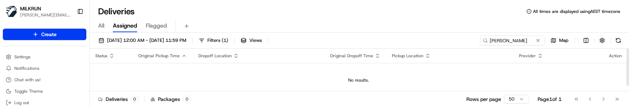
drag, startPoint x: 237, startPoint y: 82, endPoint x: 267, endPoint y: 73, distance: 31.1
click at [237, 82] on div "No results." at bounding box center [358, 80] width 532 height 6
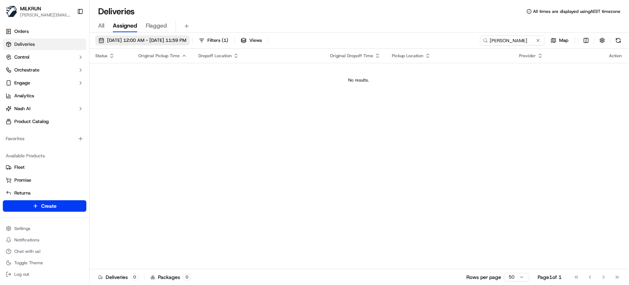
click at [140, 38] on span "[DATE] 12:00 AM - [DATE] 11:59 PM" at bounding box center [146, 40] width 79 height 6
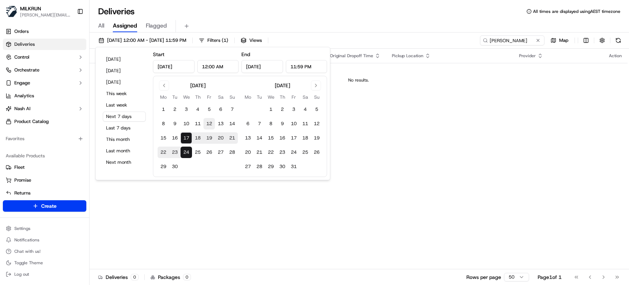
click at [211, 107] on button "12" at bounding box center [208, 123] width 11 height 11
type input "Sep 12, 2025"
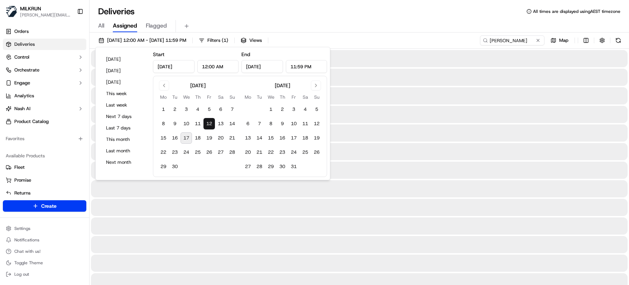
click at [211, 107] on button "12" at bounding box center [208, 123] width 11 height 11
click at [526, 39] on input "maria sutton" at bounding box center [501, 40] width 86 height 10
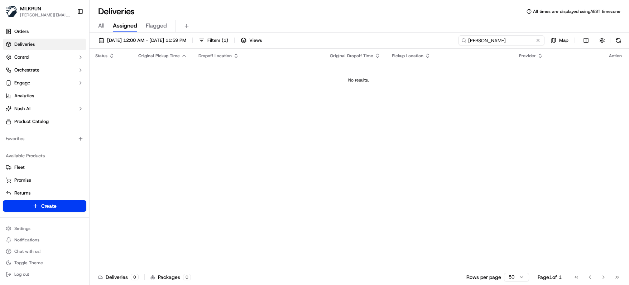
drag, startPoint x: 514, startPoint y: 40, endPoint x: 360, endPoint y: 34, distance: 153.7
click at [362, 34] on div "12/09/2025 12:00 AM - 12/09/2025 11:59 PM Filters ( 1 ) Views maria sutton Map …" at bounding box center [359, 160] width 539 height 254
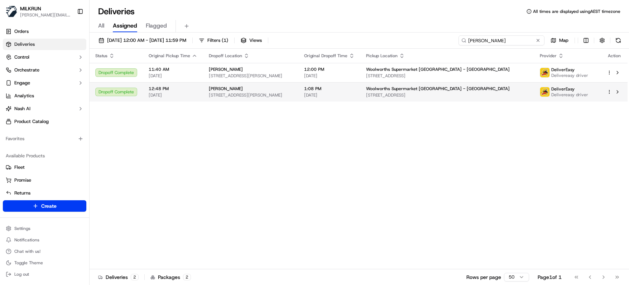
type input "louis sargent"
click at [298, 89] on td "Louis Sargent 2C Fowler Street, Northcote, Auckland 0627, NZ" at bounding box center [250, 91] width 95 height 19
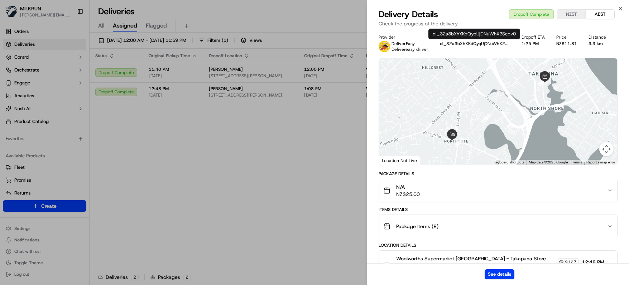
click at [445, 42] on button "dl_32a3bXhXKdQyqUjDNuWhX2Scpv0" at bounding box center [475, 44] width 70 height 6
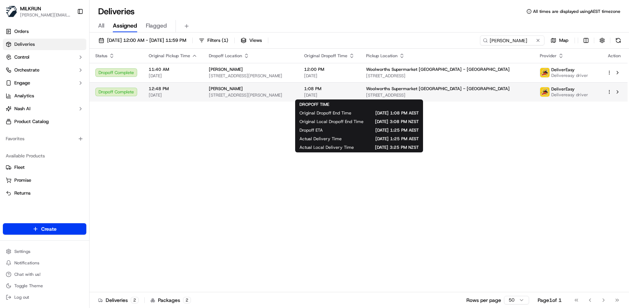
click at [339, 92] on span "1:08 PM" at bounding box center [329, 89] width 50 height 6
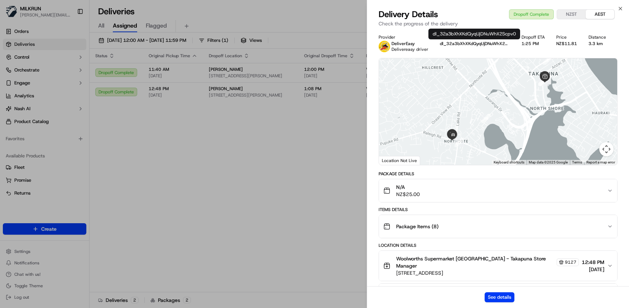
click at [446, 42] on button "dl_32a3bXhXKdQyqUjDNuWhX2Scpv0" at bounding box center [475, 44] width 70 height 6
click at [496, 107] on button "See details" at bounding box center [499, 298] width 30 height 10
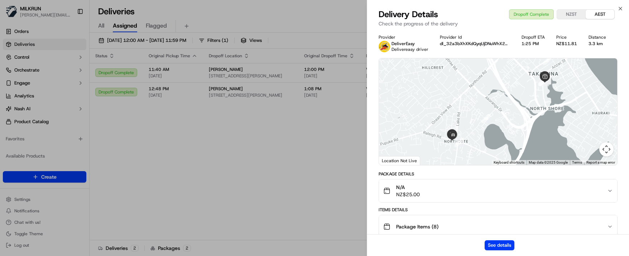
drag, startPoint x: 254, startPoint y: 170, endPoint x: 343, endPoint y: 117, distance: 102.9
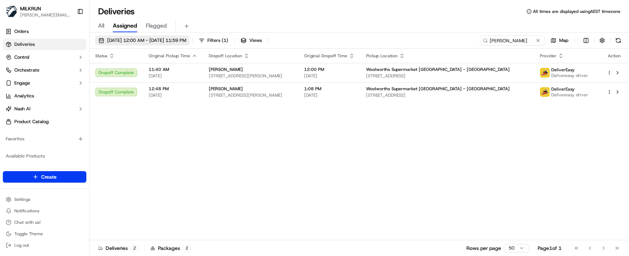
click at [186, 39] on span "12/09/2025 12:00 AM - 12/09/2025 11:59 PM" at bounding box center [146, 40] width 79 height 6
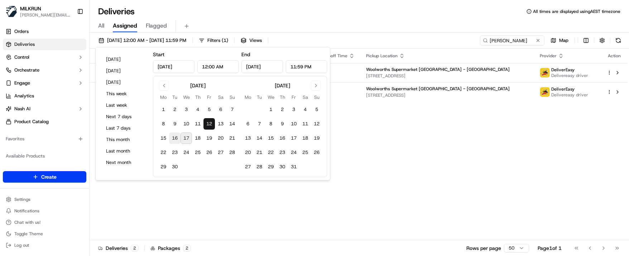
click at [178, 107] on button "16" at bounding box center [174, 137] width 11 height 11
type input "Sep 16, 2025"
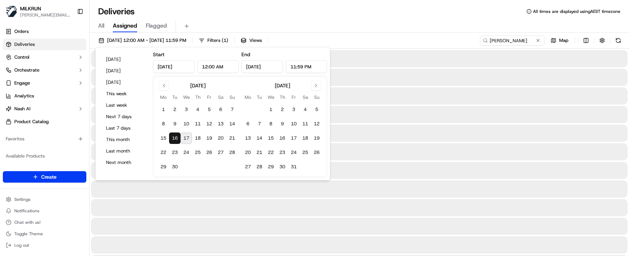
click at [178, 107] on button "16" at bounding box center [174, 137] width 11 height 11
click at [406, 11] on div "Deliveries All times are displayed using AEST timezone" at bounding box center [359, 11] width 539 height 11
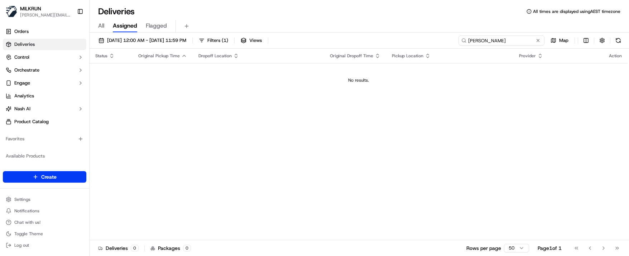
drag, startPoint x: 525, startPoint y: 39, endPoint x: 326, endPoint y: 36, distance: 198.7
click at [333, 38] on div "16/09/2025 12:00 AM - 16/09/2025 11:59 PM Filters ( 1 ) Views louis sargent Map" at bounding box center [359, 41] width 539 height 13
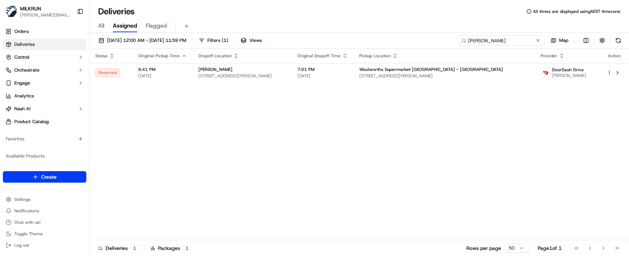
type input "phoebe turner"
drag, startPoint x: 217, startPoint y: 214, endPoint x: 219, endPoint y: 208, distance: 6.6
click at [217, 107] on div "Status Original Pickup Time Dropoff Location Original Dropoff Time Pickup Locat…" at bounding box center [359, 145] width 538 height 192
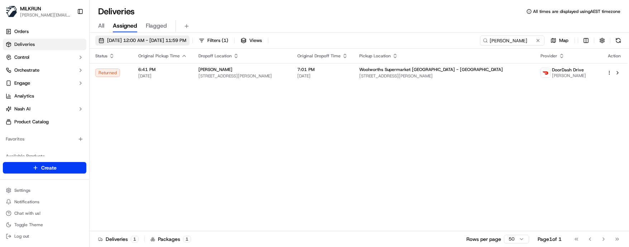
click at [186, 40] on span "16/09/2025 12:00 AM - 16/09/2025 11:59 PM" at bounding box center [146, 40] width 79 height 6
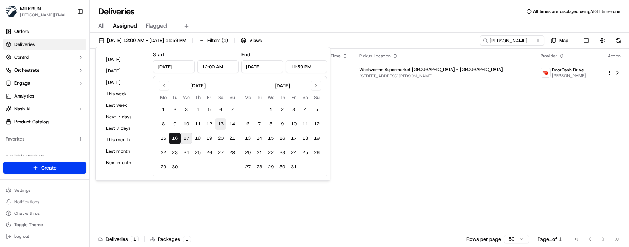
click at [221, 107] on button "13" at bounding box center [220, 123] width 11 height 11
type input "Sep 13, 2025"
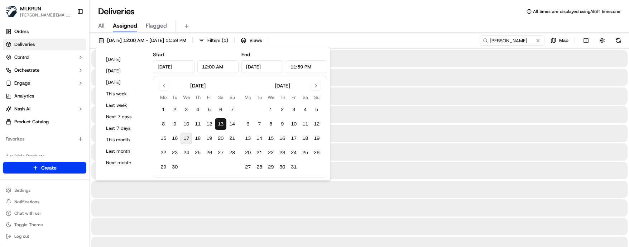
drag, startPoint x: 394, startPoint y: 19, endPoint x: 416, endPoint y: 20, distance: 22.2
click at [397, 18] on div "All Assigned Flagged" at bounding box center [359, 24] width 539 height 15
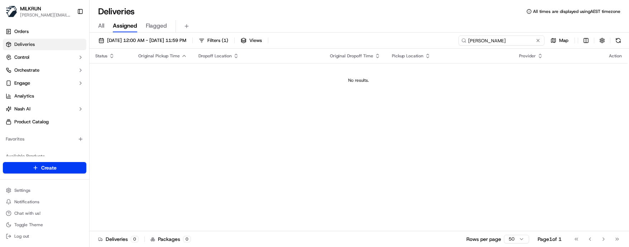
drag, startPoint x: 522, startPoint y: 38, endPoint x: 371, endPoint y: 32, distance: 150.5
click at [374, 33] on div "13/09/2025 12:00 AM - 13/09/2025 11:59 PM Filters ( 1 ) Views phoebe turner Map…" at bounding box center [359, 141] width 539 height 216
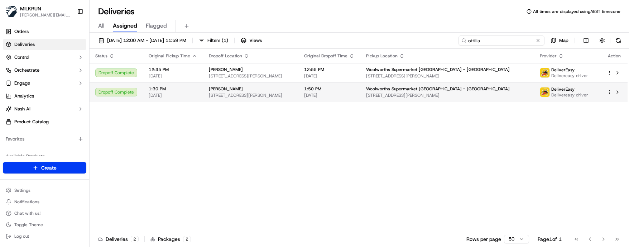
type input "ottilia"
click at [293, 97] on span "2/12 Norna Crescent, Kelburn, Wellington Region 6012, NZ" at bounding box center [251, 95] width 84 height 6
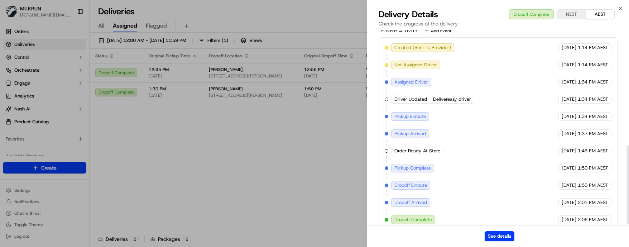
scroll to position [288, 0]
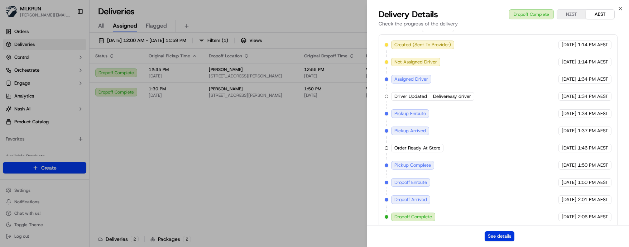
click at [498, 107] on button "See details" at bounding box center [499, 236] width 30 height 10
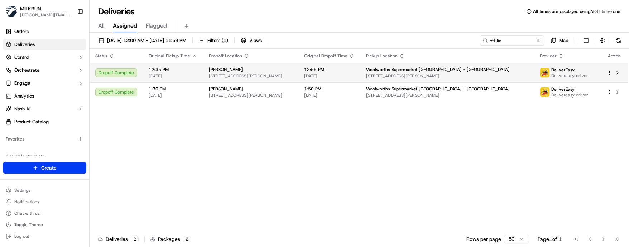
click at [277, 66] on td "Ottilia Skoogh 2/12 Norna Crescent, Kelburn, Wellington Region 6012, NZ" at bounding box center [250, 72] width 95 height 19
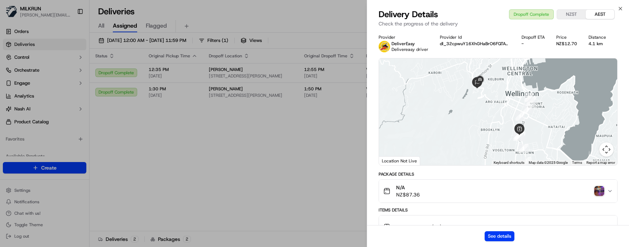
click at [600, 107] on img "button" at bounding box center [599, 191] width 10 height 10
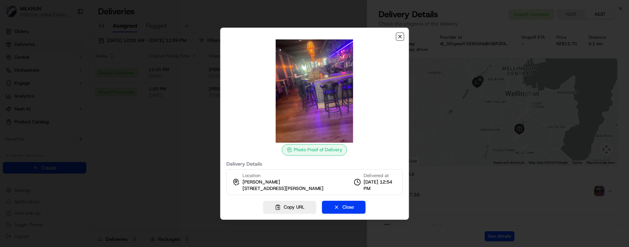
click at [397, 34] on icon "button" at bounding box center [400, 37] width 6 height 6
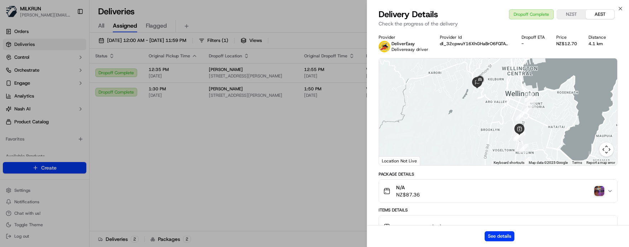
drag, startPoint x: 288, startPoint y: 199, endPoint x: 296, endPoint y: 194, distance: 9.5
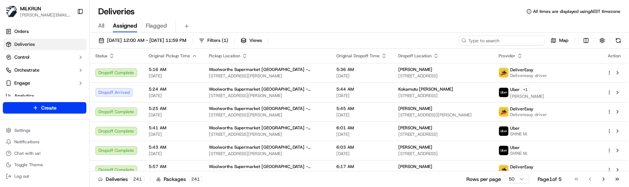
click at [509, 41] on input at bounding box center [501, 40] width 86 height 10
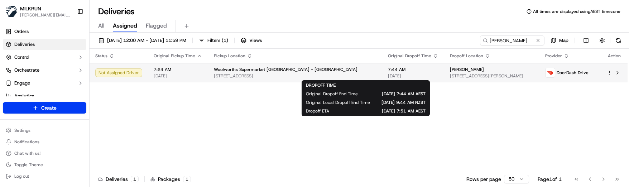
click at [388, 74] on span "[DATE]" at bounding box center [413, 76] width 50 height 6
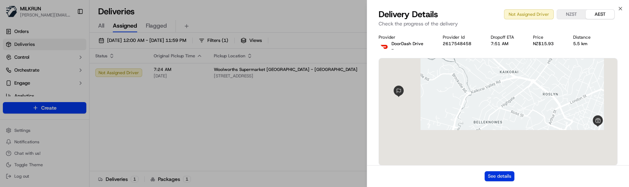
click at [503, 173] on button "See details" at bounding box center [499, 176] width 30 height 10
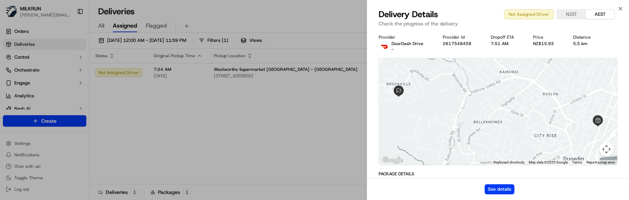
drag, startPoint x: 184, startPoint y: 102, endPoint x: 342, endPoint y: 92, distance: 158.2
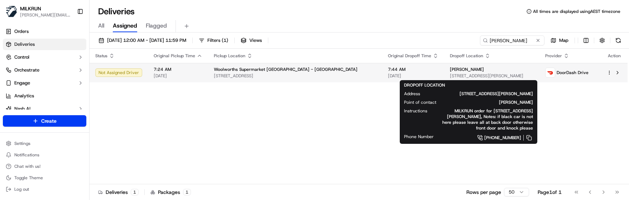
click at [490, 72] on div "[PERSON_NAME]" at bounding box center [492, 70] width 84 height 6
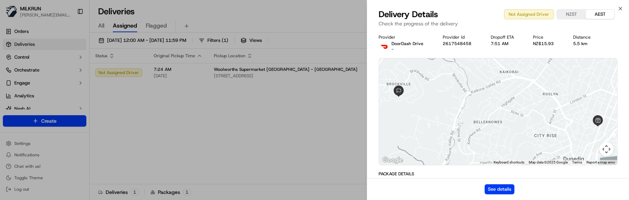
drag, startPoint x: 280, startPoint y: 107, endPoint x: 283, endPoint y: 82, distance: 25.2
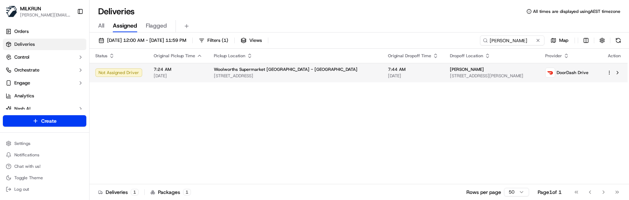
click at [282, 69] on span "Woolworths Supermarket NZ - DUNEDIN CENTRAL" at bounding box center [286, 70] width 144 height 6
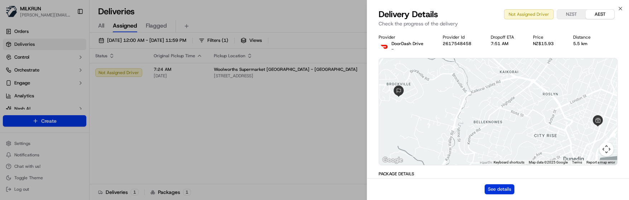
click at [508, 187] on button "See details" at bounding box center [499, 189] width 30 height 10
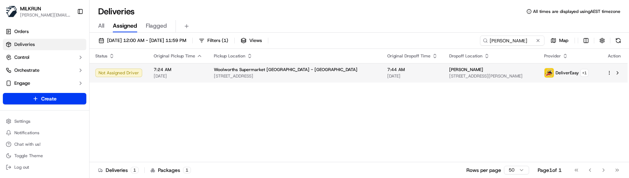
click at [608, 72] on html "MILKRUN marcellina.berwick@woolworths.co.nz Toggle Sidebar Orders Deliveries Co…" at bounding box center [314, 89] width 629 height 178
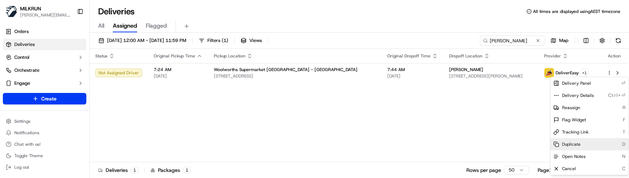
click at [583, 148] on div "Duplicate D" at bounding box center [589, 144] width 78 height 12
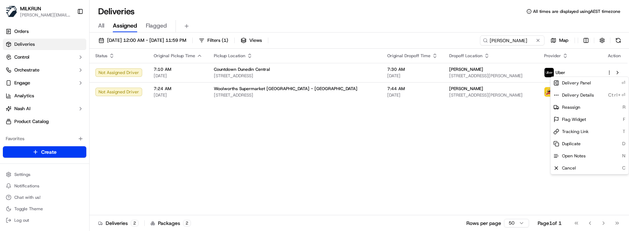
click at [177, 131] on html "MILKRUN marcellina.berwick@woolworths.co.nz Toggle Sidebar Orders Deliveries Co…" at bounding box center [314, 115] width 629 height 231
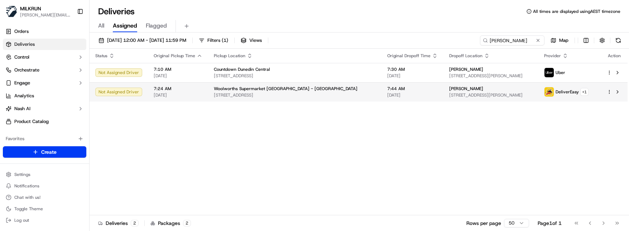
click at [190, 94] on span "[DATE]" at bounding box center [178, 95] width 49 height 6
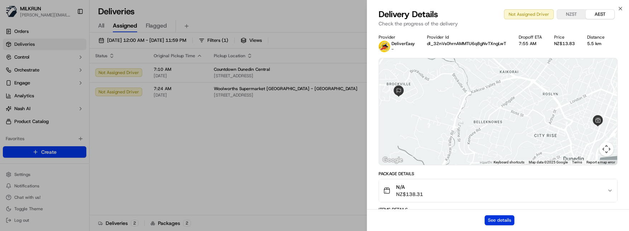
click at [502, 187] on button "See details" at bounding box center [499, 221] width 30 height 10
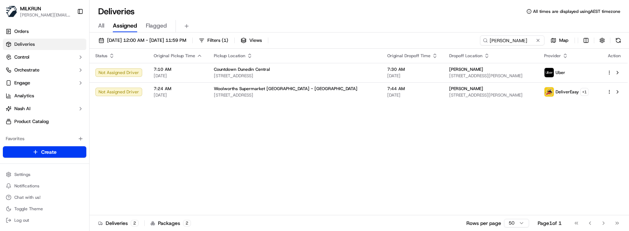
drag, startPoint x: 178, startPoint y: 123, endPoint x: 198, endPoint y: 109, distance: 24.4
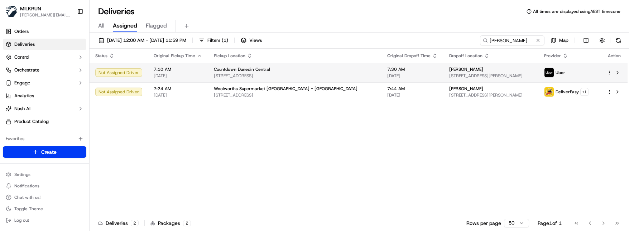
click at [228, 73] on div "Countdown Dunedin Central 309 Cumberland St, Dunedin, Otago 9016, NZ" at bounding box center [295, 73] width 162 height 12
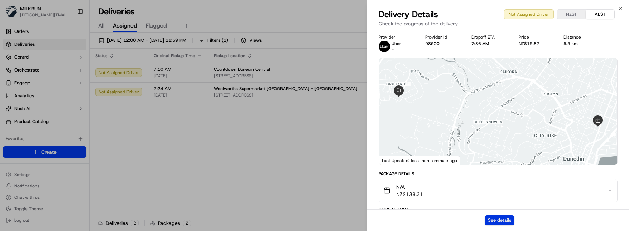
click at [493, 187] on button "See details" at bounding box center [499, 221] width 30 height 10
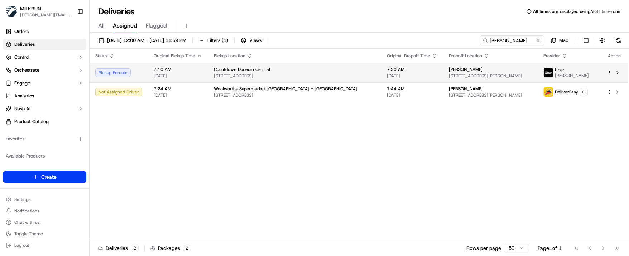
click at [609, 71] on html "MILKRUN marcellina.berwick@woolworths.co.nz Toggle Sidebar Orders Deliveries Co…" at bounding box center [314, 128] width 629 height 256
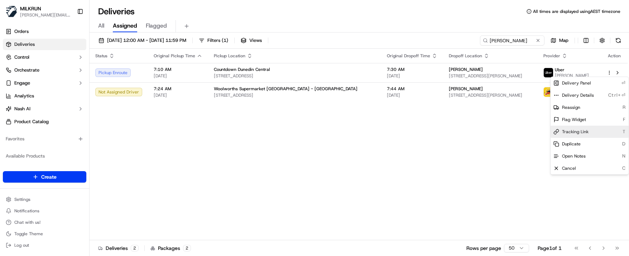
click at [585, 129] on span "Tracking Link" at bounding box center [575, 132] width 26 height 6
click at [175, 152] on html "MILKRUN marcellina.berwick@woolworths.co.nz Toggle Sidebar Orders Deliveries Co…" at bounding box center [314, 128] width 629 height 256
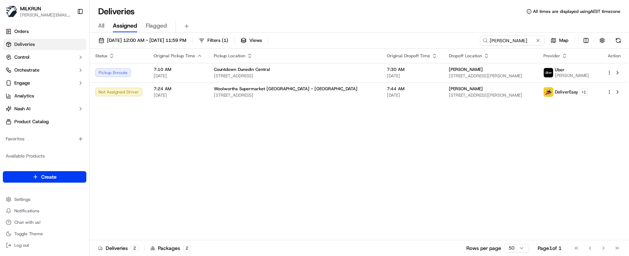
drag, startPoint x: 393, startPoint y: 156, endPoint x: 551, endPoint y: 118, distance: 162.8
click at [394, 156] on div "Status Original Pickup Time Pickup Location Original Dropoff Time Dropoff Locat…" at bounding box center [359, 145] width 538 height 192
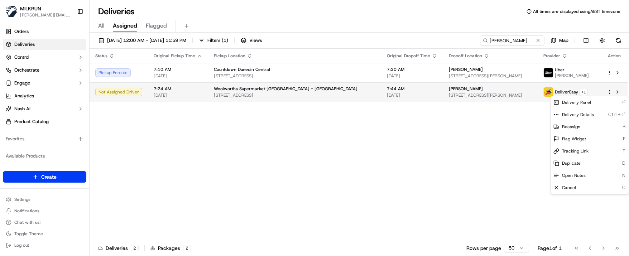
click at [608, 93] on html "MILKRUN marcellina.berwick@woolworths.co.nz Toggle Sidebar Orders Deliveries Co…" at bounding box center [314, 128] width 629 height 256
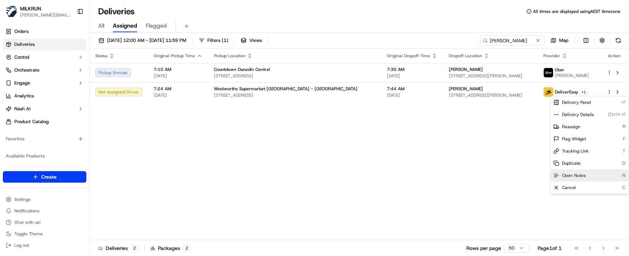
click at [580, 179] on div "Open Notes N" at bounding box center [589, 175] width 78 height 12
click at [576, 187] on div "Cancel C" at bounding box center [589, 188] width 78 height 12
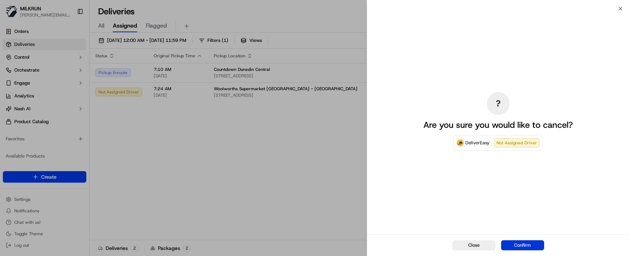
click at [529, 187] on button "Confirm" at bounding box center [522, 245] width 43 height 10
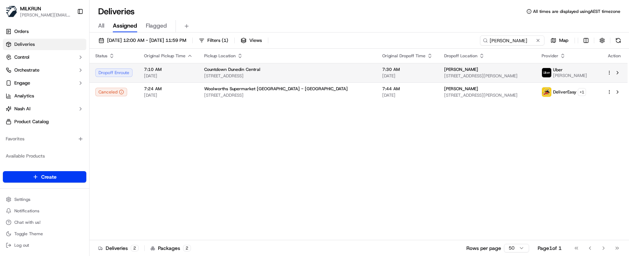
click at [220, 66] on td "Countdown Dunedin Central 309 Cumberland St, Dunedin, Otago 9016, NZ" at bounding box center [287, 72] width 178 height 19
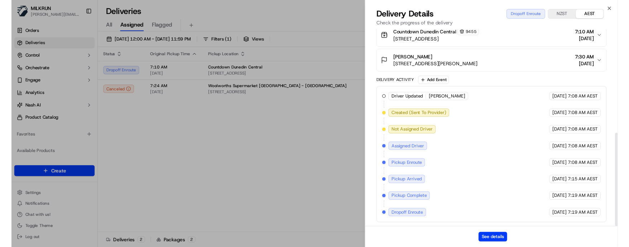
scroll to position [227, 0]
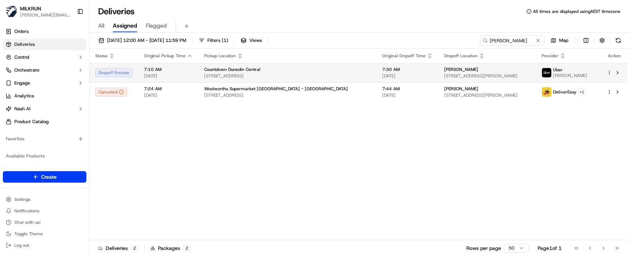
click at [200, 68] on td "Countdown Dunedin Central 309 Cumberland St, Dunedin, Otago 9016, NZ" at bounding box center [287, 72] width 178 height 19
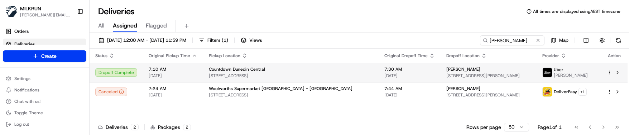
click at [231, 72] on span "Countdown Dunedin Central" at bounding box center [237, 70] width 56 height 6
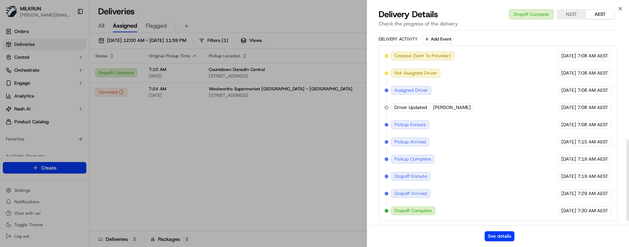
scroll to position [271, 0]
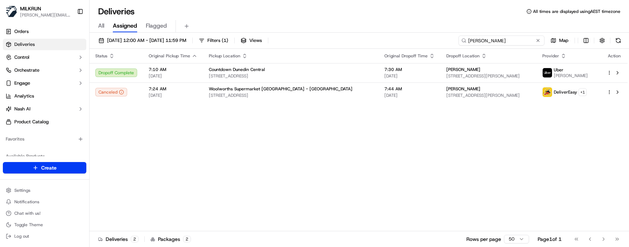
drag, startPoint x: 516, startPoint y: 39, endPoint x: 326, endPoint y: 35, distance: 189.4
click at [334, 37] on div "17/09/2025 12:00 AM - 24/09/2025 11:59 PM Filters ( 1 ) Views leilani bell Map" at bounding box center [359, 41] width 539 height 13
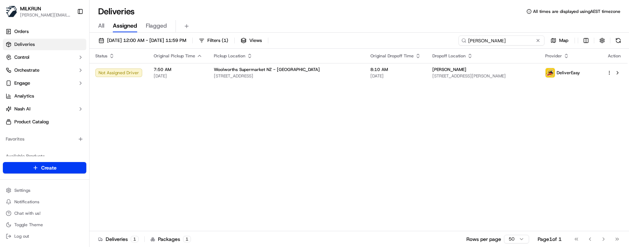
type input "Kelly H"
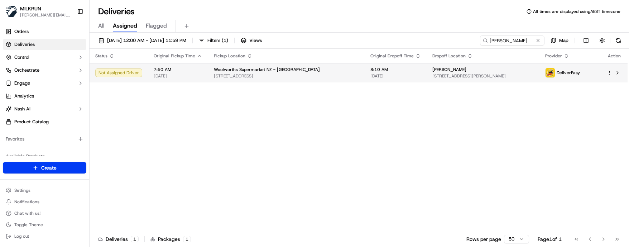
click at [608, 73] on html "MILKRUN marcellina.berwick@woolworths.co.nz Toggle Sidebar Orders Deliveries Co…" at bounding box center [314, 123] width 629 height 247
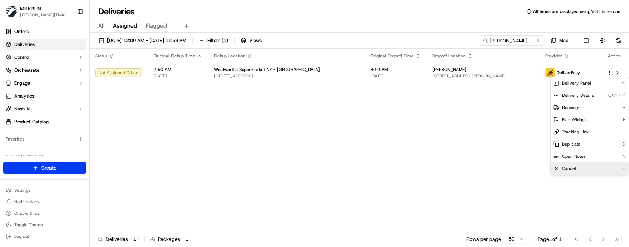
click at [588, 166] on div "Cancel C" at bounding box center [589, 168] width 78 height 12
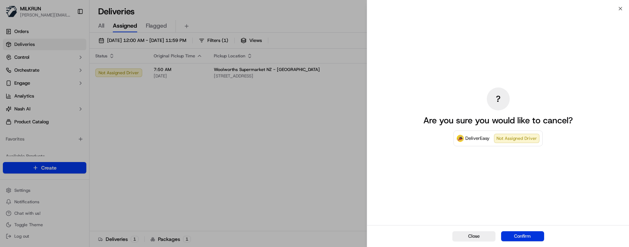
drag, startPoint x: 526, startPoint y: 235, endPoint x: 628, endPoint y: 226, distance: 102.4
click at [529, 187] on button "Confirm" at bounding box center [522, 236] width 43 height 10
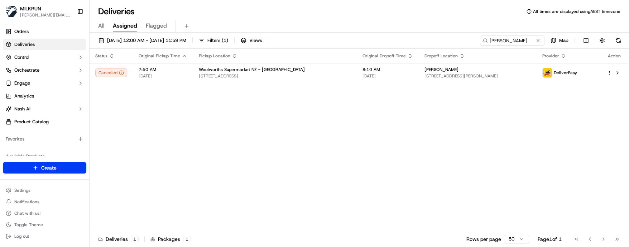
drag, startPoint x: 273, startPoint y: 208, endPoint x: 277, endPoint y: 203, distance: 6.8
click at [274, 187] on div "Status Original Pickup Time Pickup Location Original Dropoff Time Dropoff Locat…" at bounding box center [359, 140] width 538 height 182
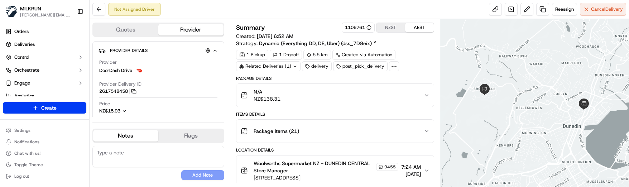
click at [133, 136] on button "Notes" at bounding box center [125, 135] width 65 height 11
click at [132, 161] on textarea at bounding box center [158, 156] width 132 height 21
paste textarea "Good XXXX Team🌞️ Please can you deliver this order ASAP as the customer has bee…"
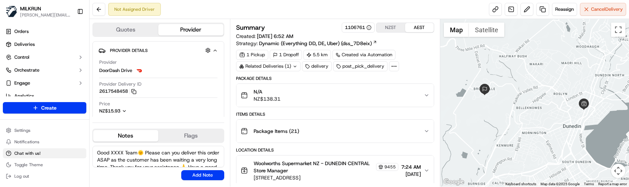
drag, startPoint x: 123, startPoint y: 153, endPoint x: 79, endPoint y: 150, distance: 44.1
click at [79, 150] on div "MILKRUN marcellina.berwick@woolworths.co.nz Toggle Sidebar Orders Deliveries Co…" at bounding box center [314, 93] width 629 height 187
type textarea "Kia Ora Team🌞️ Please can you deliver this order ASAP as the customer has been …"
click at [190, 174] on button "Add Note" at bounding box center [202, 175] width 43 height 10
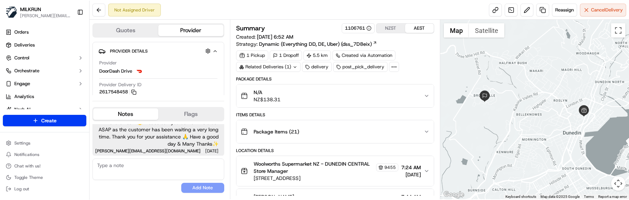
scroll to position [8, 0]
click at [159, 178] on textarea at bounding box center [158, 169] width 132 height 21
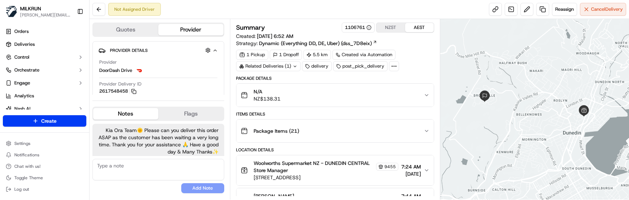
scroll to position [8, 0]
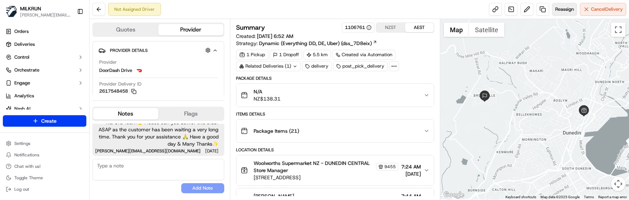
click at [568, 11] on span "Reassign" at bounding box center [564, 9] width 19 height 6
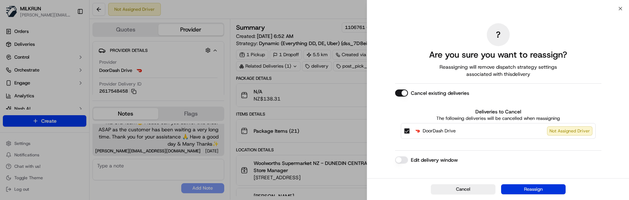
click at [521, 190] on button "Reassign" at bounding box center [533, 189] width 64 height 10
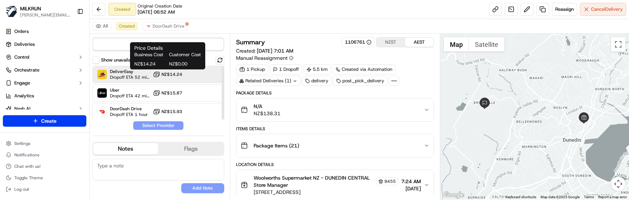
click at [181, 77] on span "NZ$14.24" at bounding box center [171, 75] width 21 height 6
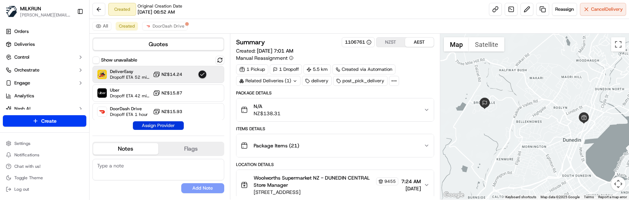
click at [167, 126] on button "Assign Provider" at bounding box center [158, 125] width 51 height 9
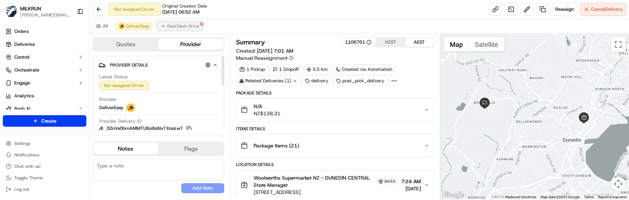
click at [191, 25] on span "DoorDash Drive" at bounding box center [183, 26] width 32 height 6
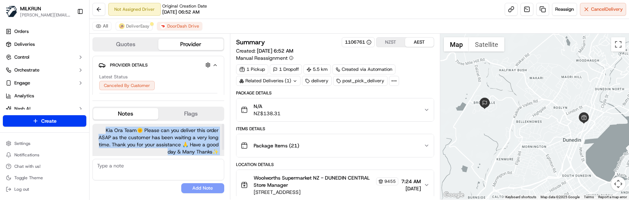
drag, startPoint x: 105, startPoint y: 129, endPoint x: 222, endPoint y: 148, distance: 118.2
click at [222, 148] on div "Kia Ora Team🌞️ Please can you deliver this order ASAP as the customer has been …" at bounding box center [158, 140] width 132 height 32
click at [137, 24] on span "DeliverEasy" at bounding box center [137, 26] width 23 height 6
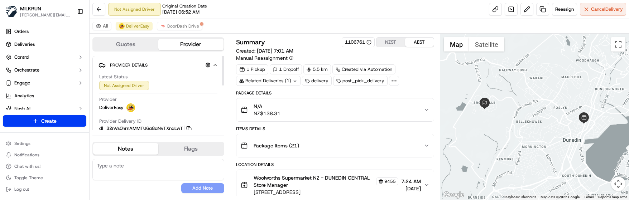
click at [146, 166] on textarea at bounding box center [158, 169] width 132 height 21
paste textarea "Kia Ora Team🌞️ Please can you deliver this order ASAP as the customer has been …"
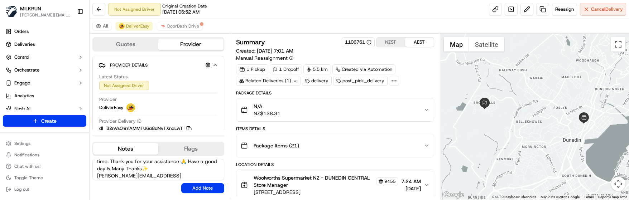
scroll to position [0, 0]
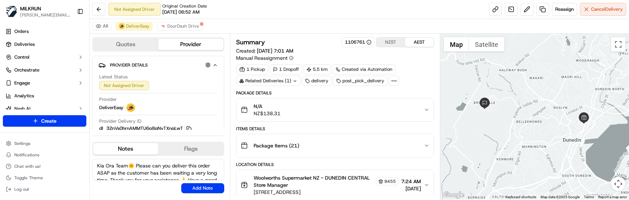
drag, startPoint x: 146, startPoint y: 175, endPoint x: 90, endPoint y: 177, distance: 56.3
click at [90, 177] on div "Quotes Provider Provider Details Hidden ( 2 ) Latest Status Not Assigned Driver…" at bounding box center [160, 117] width 140 height 166
click at [125, 171] on textarea "Kia Ora Team🌞️ Please can you deliver this order ASAP as the customer has been …" at bounding box center [158, 169] width 132 height 21
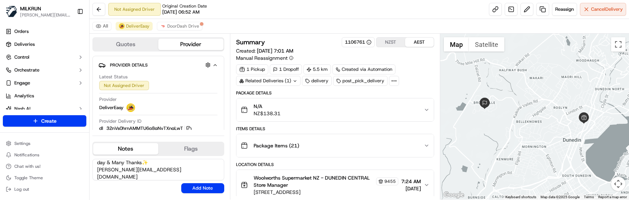
scroll to position [36, 0]
click at [139, 175] on textarea "Kia Ora Team🌞️ Please can you deliver this order ASAP as the customer has been …" at bounding box center [158, 169] width 132 height 21
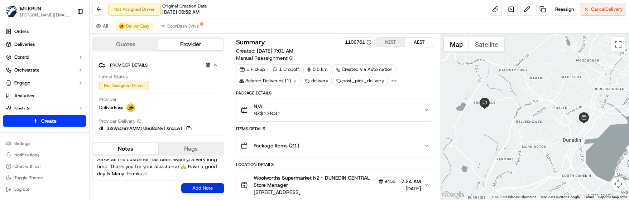
type textarea "Kia Ora Team🌞️ Please can you deliver this order ASAP as the customer has been …"
click at [201, 187] on button "Add Note" at bounding box center [202, 188] width 43 height 10
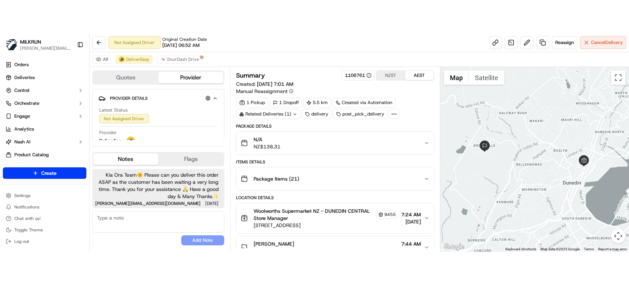
scroll to position [0, 0]
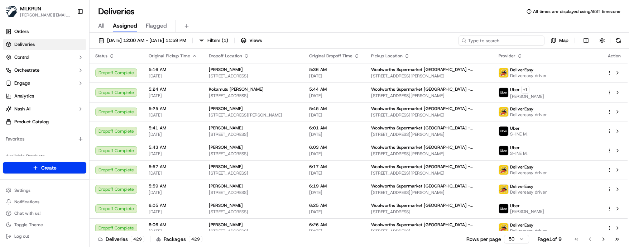
click at [491, 39] on input at bounding box center [501, 40] width 86 height 10
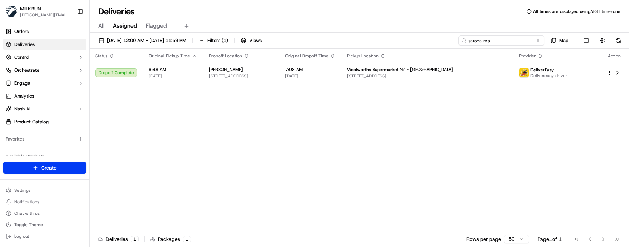
drag, startPoint x: 507, startPoint y: 41, endPoint x: 265, endPoint y: 30, distance: 241.9
click at [267, 30] on div "Deliveries All times are displayed using AEST timezone All Assigned Flagged [DA…" at bounding box center [359, 123] width 539 height 247
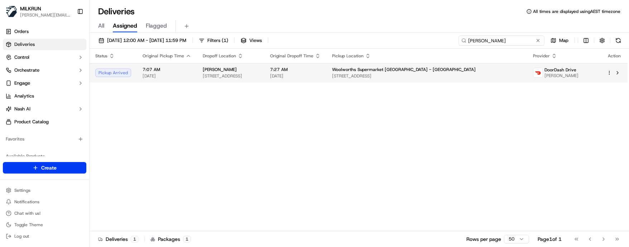
type input "[PERSON_NAME]"
click at [258, 73] on div "[PERSON_NAME] [STREET_ADDRESS]" at bounding box center [231, 73] width 56 height 12
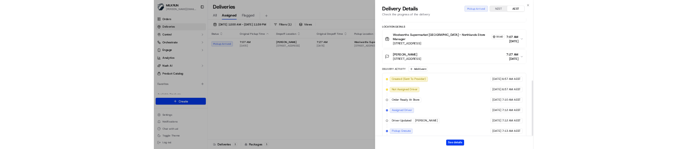
scroll to position [219, 0]
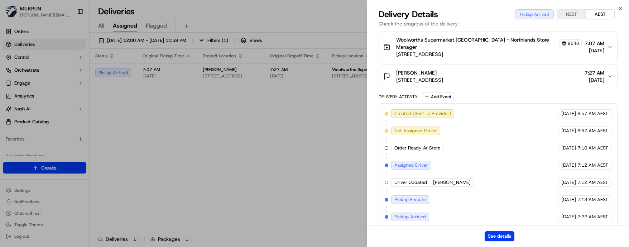
drag, startPoint x: 312, startPoint y: 196, endPoint x: 315, endPoint y: 182, distance: 14.8
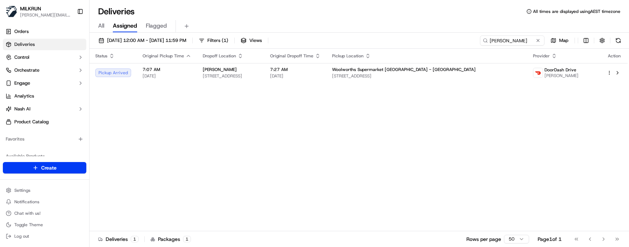
click at [282, 198] on div "Status Original Pickup Time Dropoff Location Original Dropoff Time Pickup Locat…" at bounding box center [359, 140] width 538 height 182
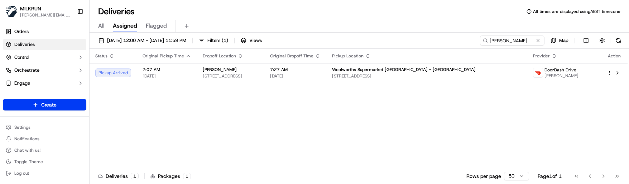
click at [301, 113] on div "Status Original Pickup Time Dropoff Location Original Dropoff Time Pickup Locat…" at bounding box center [359, 108] width 538 height 119
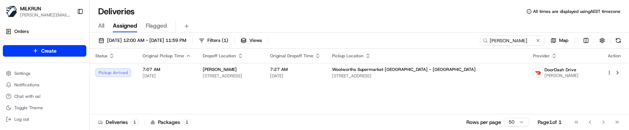
drag, startPoint x: 423, startPoint y: 5, endPoint x: 420, endPoint y: 1, distance: 5.0
click at [423, 5] on div "Deliveries All times are displayed using AEST timezone All Assigned Flagged 17/…" at bounding box center [359, 65] width 539 height 130
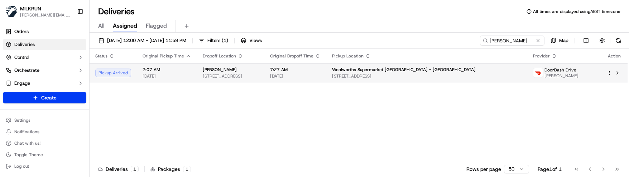
click at [609, 71] on html "MILKRUN marcellina.berwick@woolworths.co.nz Toggle Sidebar Orders Deliveries Co…" at bounding box center [314, 88] width 629 height 177
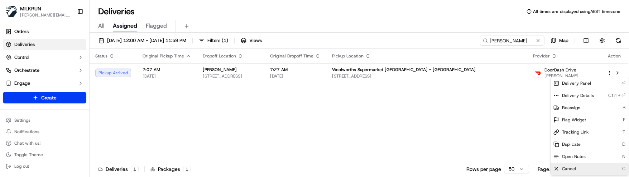
click at [577, 166] on div "Cancel C" at bounding box center [589, 168] width 78 height 12
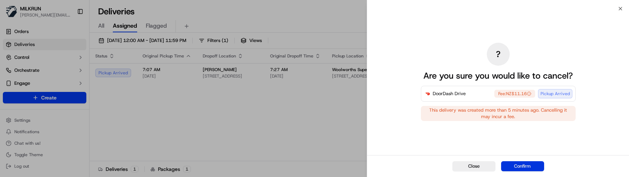
drag, startPoint x: 521, startPoint y: 167, endPoint x: 617, endPoint y: 159, distance: 97.0
click at [527, 165] on button "Confirm" at bounding box center [522, 166] width 43 height 10
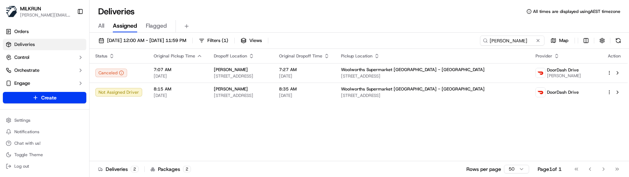
click at [315, 118] on div "Status Original Pickup Time Dropoff Location Original Dropoff Time Pickup Locat…" at bounding box center [359, 105] width 538 height 112
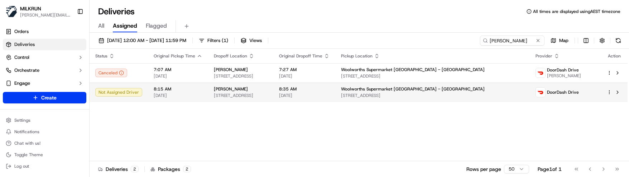
click at [267, 94] on span "10 Amberite Place, Harewood, Canterbury 8051, NZ" at bounding box center [241, 95] width 54 height 6
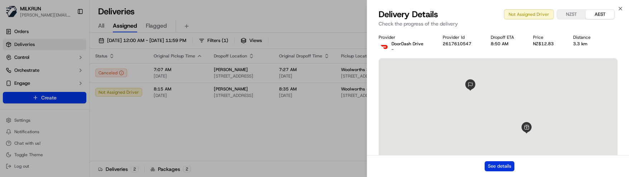
click at [495, 163] on button "See details" at bounding box center [499, 166] width 30 height 10
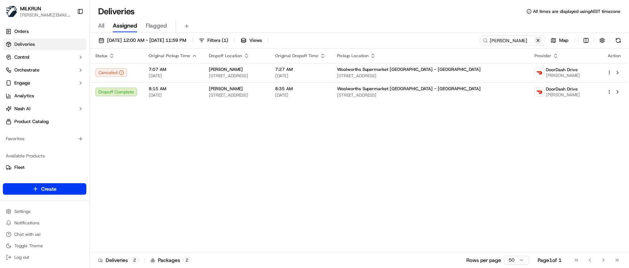
click at [538, 42] on button at bounding box center [537, 40] width 7 height 7
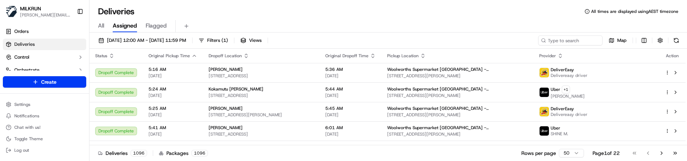
click at [232, 18] on div "All Assigned Flagged" at bounding box center [389, 24] width 598 height 15
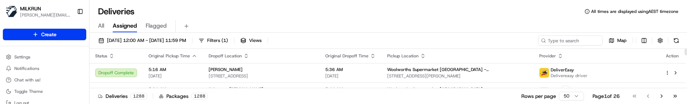
click at [220, 7] on div "Deliveries All times are displayed using AEST timezone" at bounding box center [389, 11] width 598 height 11
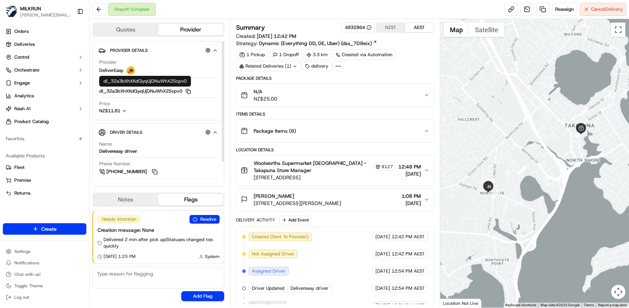
click at [189, 90] on icon "button" at bounding box center [187, 91] width 5 height 5
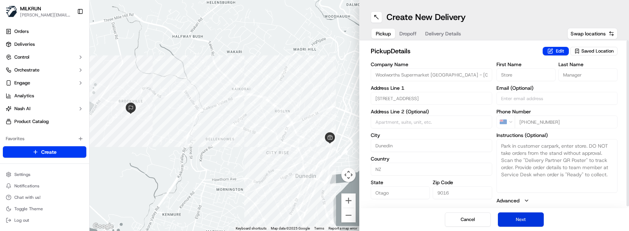
click at [524, 177] on button "Next" at bounding box center [521, 220] width 46 height 14
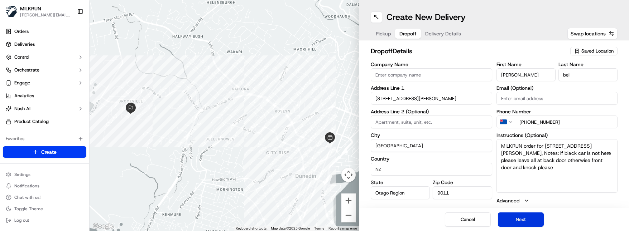
click at [525, 177] on button "Next" at bounding box center [521, 220] width 46 height 14
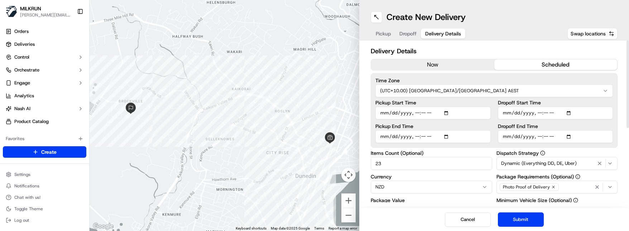
click at [425, 113] on input "Pickup Start Time" at bounding box center [432, 113] width 115 height 13
type input "[DATE]T07:10"
click at [545, 136] on input "Dropoff End Time" at bounding box center [555, 136] width 115 height 13
click at [535, 138] on input "Dropoff End Time" at bounding box center [555, 136] width 115 height 13
click at [544, 140] on input "Dropoff End Time" at bounding box center [555, 136] width 115 height 13
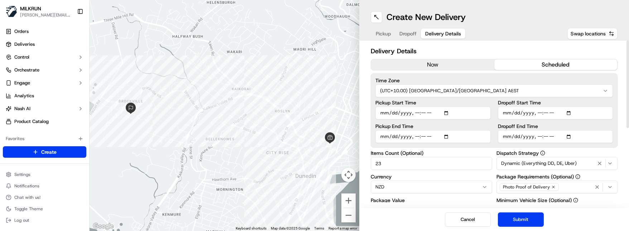
click at [546, 136] on input "Dropoff End Time" at bounding box center [555, 136] width 115 height 13
click at [530, 177] on button "Submit" at bounding box center [521, 220] width 46 height 14
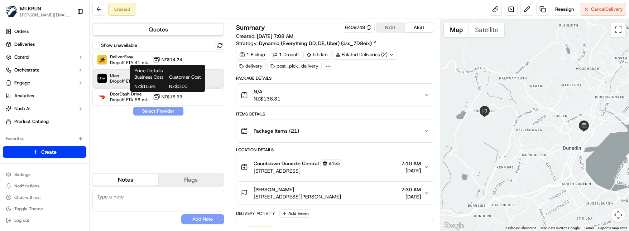
click at [127, 75] on span "Uber" at bounding box center [130, 76] width 40 height 6
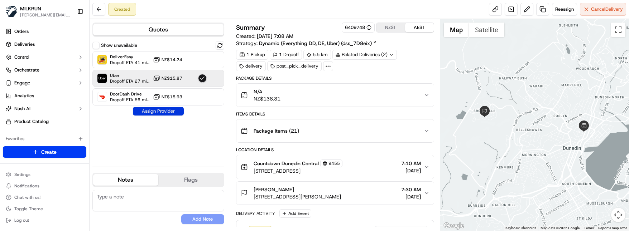
click at [150, 108] on button "Assign Provider" at bounding box center [158, 111] width 51 height 9
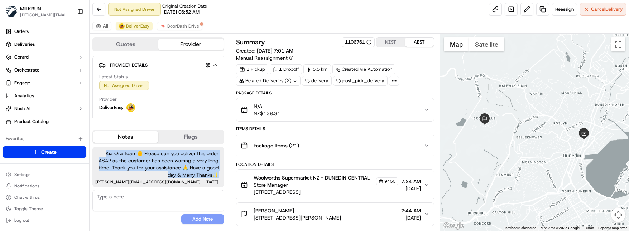
drag, startPoint x: 218, startPoint y: 174, endPoint x: 91, endPoint y: 155, distance: 128.3
click at [91, 155] on div "Quotes Provider Provider Details Hidden ( 2 ) Latest Status Not Assigned Driver…" at bounding box center [160, 132] width 140 height 197
copy span "Kia Ora Team🌞️ Please can you deliver this order ASAP as the customer has been …"
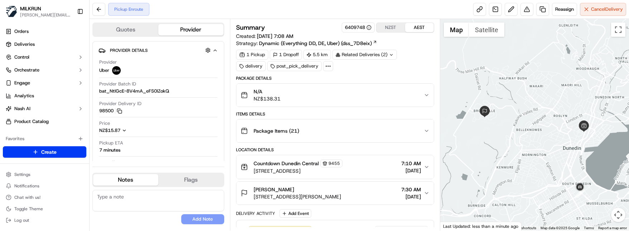
click at [130, 181] on button "Notes" at bounding box center [125, 179] width 65 height 11
click at [126, 203] on textarea at bounding box center [158, 200] width 132 height 21
paste textarea "Kia Ora Team🌞️ Please can you deliver this order ASAP as the customer has been …"
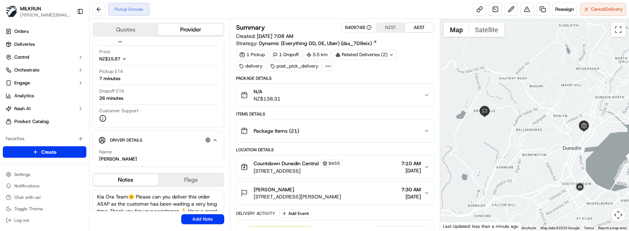
drag, startPoint x: 115, startPoint y: 196, endPoint x: 120, endPoint y: 194, distance: 5.6
click at [111, 195] on textarea "Kia Ora Team🌞️ Please can you deliver this order ASAP as the customer has been …" at bounding box center [158, 200] width 132 height 21
drag, startPoint x: 130, startPoint y: 196, endPoint x: 82, endPoint y: 195, distance: 48.3
click at [82, 195] on div "MILKRUN marcellina.berwick@woolworths.co.nz Toggle Sidebar Orders Deliveries Co…" at bounding box center [314, 115] width 629 height 231
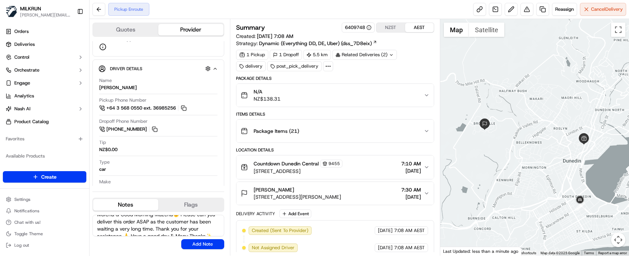
scroll to position [14, 0]
click at [166, 221] on textarea "Morena & Good Morning Mazena🌞️ Please can you deliver this order ASAP as the cu…" at bounding box center [158, 225] width 132 height 21
type textarea "Morena & Good Morning Mazena🌞️ Please can you deliver this order ASAP as the cu…"
click at [200, 231] on button "Add Note" at bounding box center [202, 244] width 43 height 10
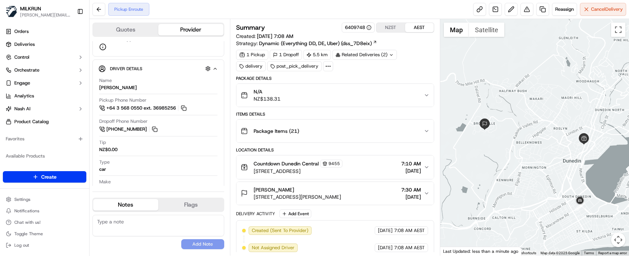
scroll to position [0, 0]
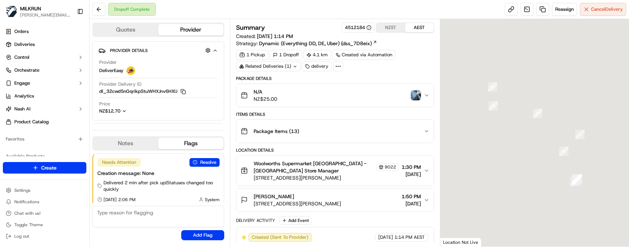
scroll to position [4, 0]
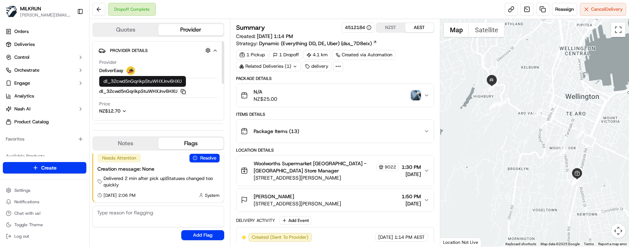
click at [182, 92] on icon "button" at bounding box center [182, 91] width 5 height 5
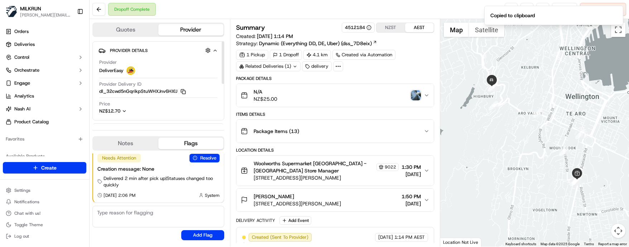
click at [418, 95] on img "button" at bounding box center [416, 95] width 10 height 10
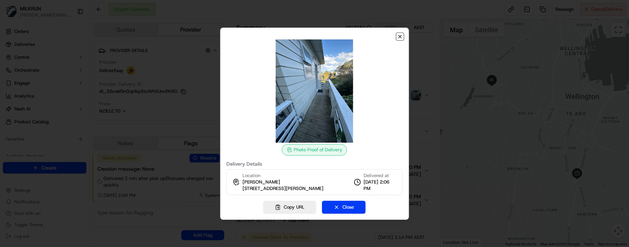
click at [399, 35] on icon "button" at bounding box center [399, 36] width 3 height 3
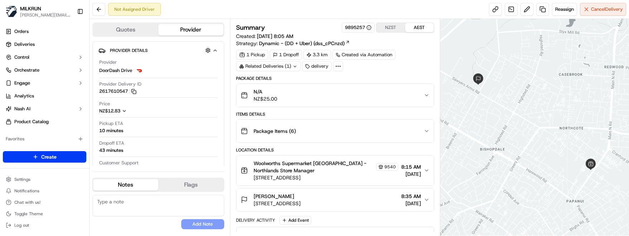
click at [132, 176] on textarea at bounding box center [158, 205] width 132 height 21
paste textarea "Good XXXX Team🌞️ Please can you deliver this order ASAP as the customer has bee…"
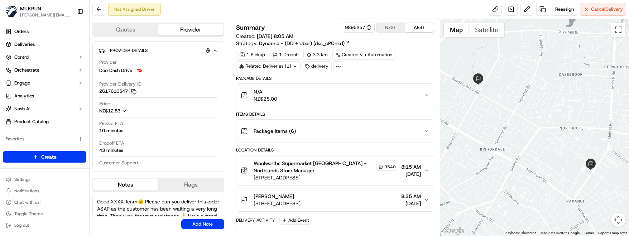
drag, startPoint x: 123, startPoint y: 200, endPoint x: 96, endPoint y: 200, distance: 26.5
click at [96, 176] on textarea "Good XXXX Team🌞️ Please can you deliver this order ASAP as the customer has bee…" at bounding box center [158, 205] width 132 height 21
type textarea "Morena & Good Morning Team🌞️ Please can you deliver this order ASAP as the cust…"
click at [204, 176] on button "Add Note" at bounding box center [202, 224] width 43 height 10
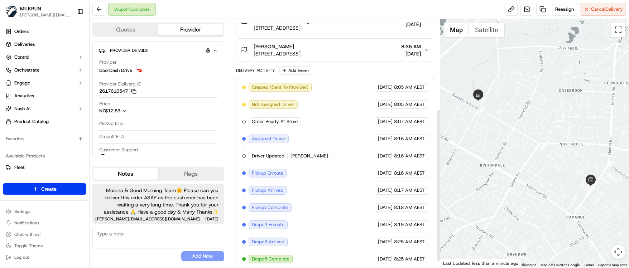
scroll to position [155, 0]
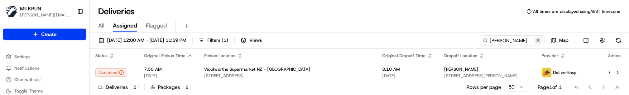
click at [538, 40] on button at bounding box center [537, 40] width 7 height 7
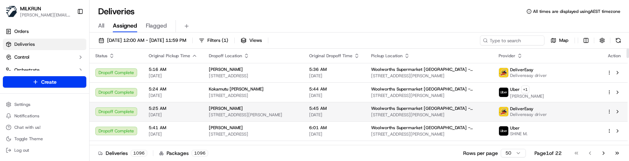
drag, startPoint x: 342, startPoint y: 151, endPoint x: 303, endPoint y: 114, distance: 53.7
click at [342, 151] on div "Deliveries 1096 Packages 1096 Rows per page 50 Page 1 of 22 Go to first page Go…" at bounding box center [359, 153] width 539 height 16
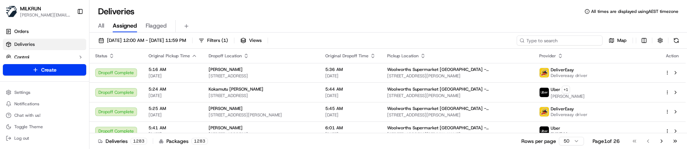
click at [558, 38] on input at bounding box center [560, 40] width 86 height 10
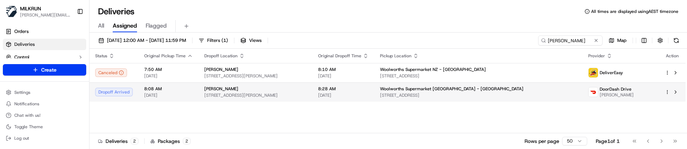
click at [307, 91] on div "[PERSON_NAME]" at bounding box center [255, 89] width 102 height 6
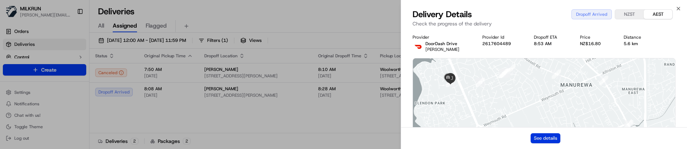
click at [538, 137] on button "See details" at bounding box center [546, 138] width 30 height 10
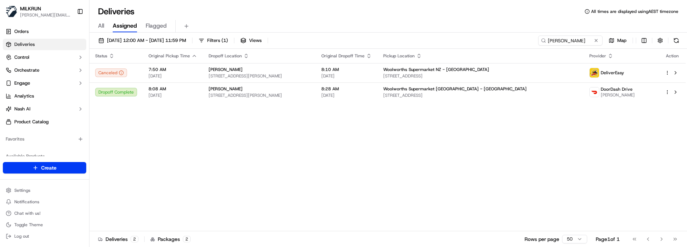
drag, startPoint x: 442, startPoint y: 34, endPoint x: 342, endPoint y: 37, distance: 99.9
click at [342, 37] on div "17/09/2025 12:00 AM - 24/09/2025 11:59 PM Filters ( 1 ) Views kelly h Map Statu…" at bounding box center [389, 141] width 598 height 216
drag, startPoint x: 556, startPoint y: 41, endPoint x: 567, endPoint y: 40, distance: 11.1
click at [556, 41] on input "kelly h" at bounding box center [560, 40] width 86 height 10
drag, startPoint x: 565, startPoint y: 40, endPoint x: 474, endPoint y: 31, distance: 92.1
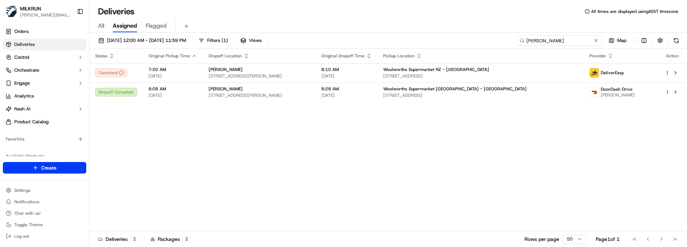
click at [475, 31] on div "Deliveries All times are displayed using AEST timezone All Assigned Flagged 17/…" at bounding box center [389, 123] width 598 height 247
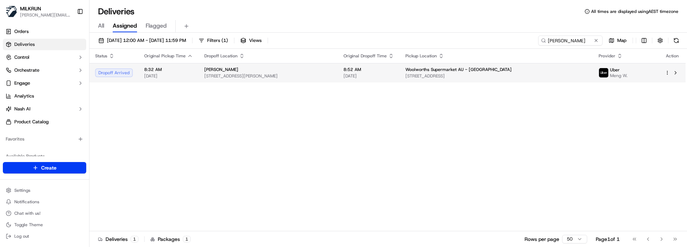
click at [418, 69] on td "Woolworths Supermarket AU - Marsfield Epping Rd & Balaclava Rd, Macquarie Park,…" at bounding box center [496, 72] width 193 height 19
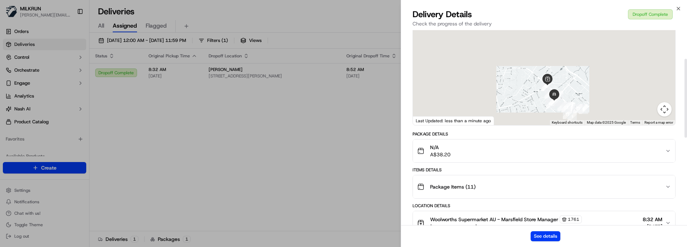
scroll to position [72, 0]
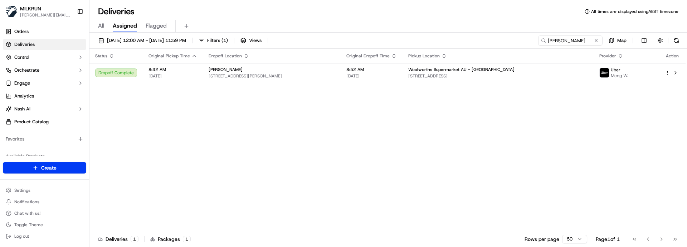
drag, startPoint x: 162, startPoint y: 179, endPoint x: 203, endPoint y: 149, distance: 51.1
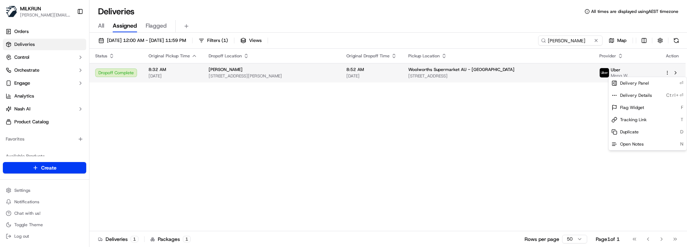
click at [628, 73] on html "MILKRUN marcellina.berwick@woolworths.co.nz Toggle Sidebar Orders Deliveries Co…" at bounding box center [343, 123] width 687 height 247
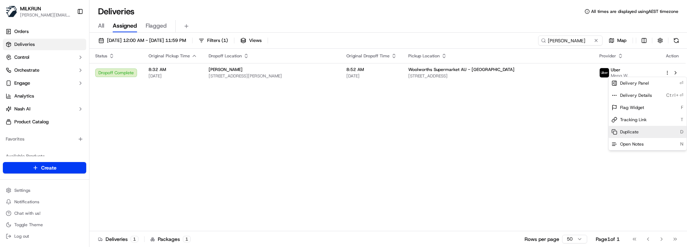
click at [628, 129] on div "Duplicate D" at bounding box center [648, 132] width 78 height 12
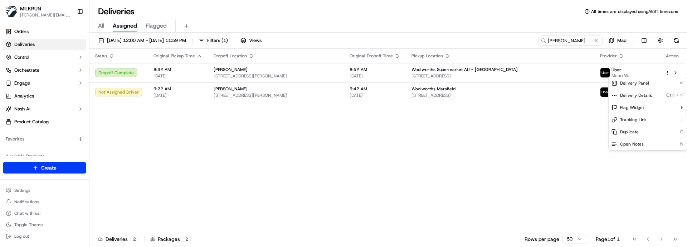
click at [231, 124] on html "MILKRUN marcellina.berwick@woolworths.co.nz Toggle Sidebar Orders Deliveries Co…" at bounding box center [343, 123] width 687 height 247
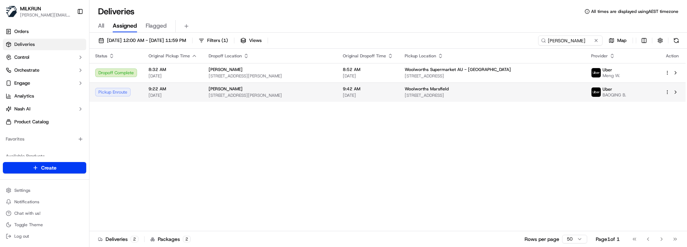
click at [628, 91] on html "MILKRUN marcellina.berwick@woolworths.co.nz Toggle Sidebar Orders Deliveries Co…" at bounding box center [343, 123] width 687 height 247
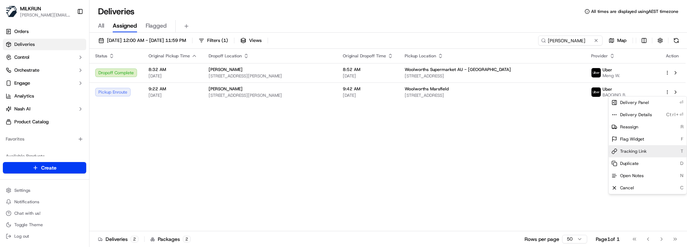
click at [619, 153] on div "Tracking Link T" at bounding box center [648, 151] width 78 height 12
drag, startPoint x: 244, startPoint y: 121, endPoint x: 247, endPoint y: 110, distance: 11.5
click at [244, 120] on html "MILKRUN marcellina.berwick@woolworths.co.nz Toggle Sidebar Orders Deliveries Co…" at bounding box center [343, 123] width 687 height 247
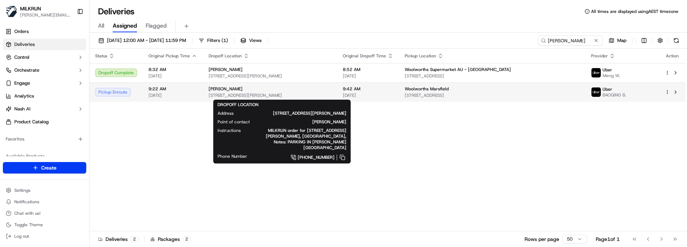
click at [253, 93] on span "[STREET_ADDRESS][PERSON_NAME]" at bounding box center [270, 95] width 123 height 6
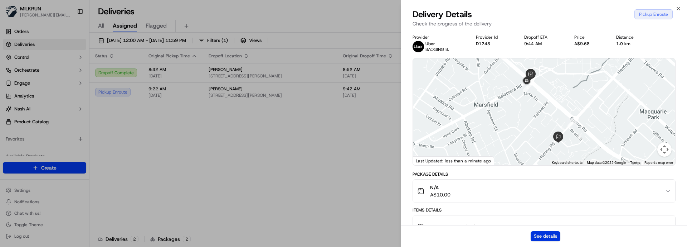
click at [546, 161] on button "See details" at bounding box center [546, 236] width 30 height 10
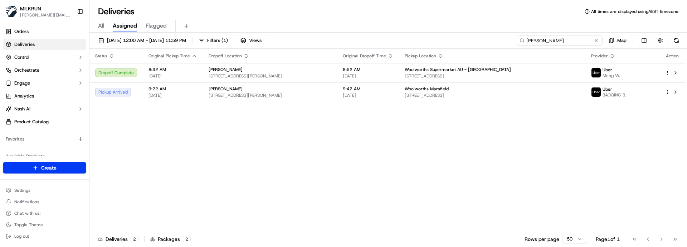
drag, startPoint x: 569, startPoint y: 42, endPoint x: 398, endPoint y: 38, distance: 170.1
click at [409, 38] on div "17/09/2025 12:00 AM - 24/09/2025 11:59 PM Filters ( 1 ) Views ruby roux Map" at bounding box center [389, 41] width 598 height 13
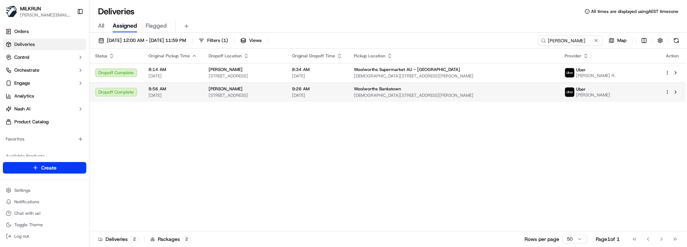
click at [286, 94] on td "Amber Barnes Unit 15/1458 Canterbury Rd, Punchbowl NSW 2196, Australia" at bounding box center [244, 91] width 83 height 19
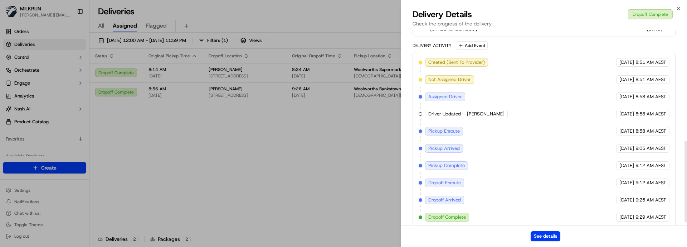
scroll to position [271, 0]
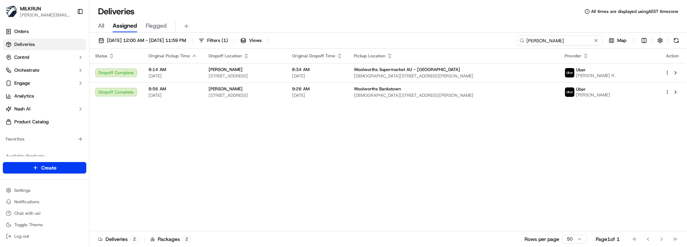
drag, startPoint x: 582, startPoint y: 42, endPoint x: 335, endPoint y: 37, distance: 246.7
click at [337, 37] on div "17/09/2025 12:00 AM - 24/09/2025 11:59 PM Filters ( 1 ) Views amber barnes Map" at bounding box center [389, 41] width 598 height 13
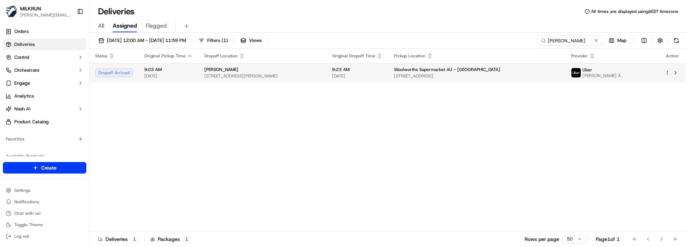
click at [358, 72] on span "9:23 AM" at bounding box center [357, 70] width 50 height 6
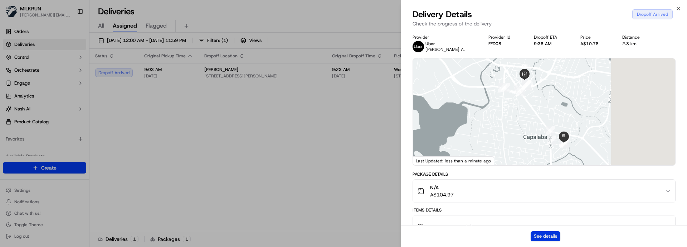
click at [548, 161] on button "See details" at bounding box center [546, 236] width 30 height 10
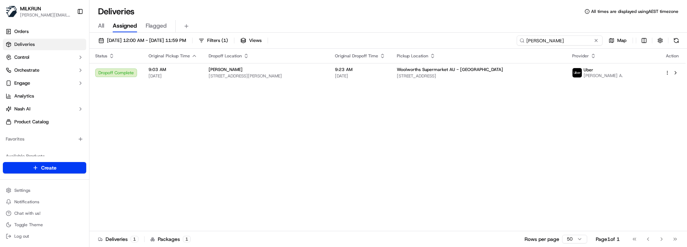
drag, startPoint x: 581, startPoint y: 41, endPoint x: 322, endPoint y: 35, distance: 258.6
click at [322, 35] on div "17/09/2025 12:00 AM - 24/09/2025 11:59 PM Filters ( 1 ) Views jessica larrat Map" at bounding box center [389, 41] width 598 height 13
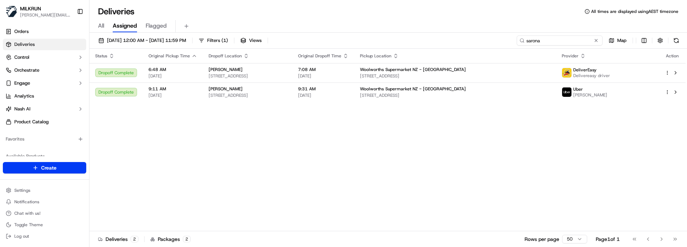
type input "sarona"
drag, startPoint x: 209, startPoint y: 190, endPoint x: 243, endPoint y: 185, distance: 34.0
click at [219, 161] on div "Status Original Pickup Time Dropoff Location Original Dropoff Time Pickup Locat…" at bounding box center [388, 140] width 596 height 182
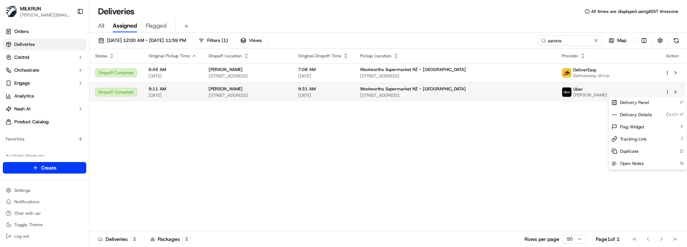
click at [628, 91] on html "MILKRUN marcellina.berwick@woolworths.co.nz Toggle Sidebar Orders Deliveries Co…" at bounding box center [343, 123] width 687 height 247
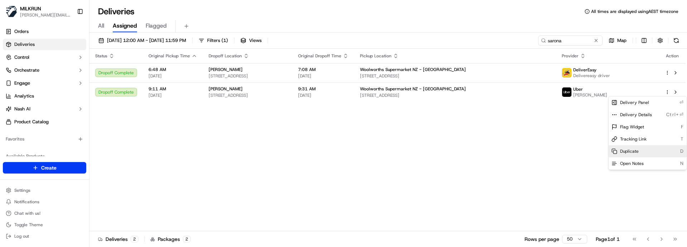
click at [628, 146] on div "Duplicate D" at bounding box center [648, 151] width 78 height 12
click at [254, 144] on html "MILKRUN marcellina.berwick@woolworths.co.nz Toggle Sidebar Orders Deliveries Co…" at bounding box center [343, 123] width 687 height 247
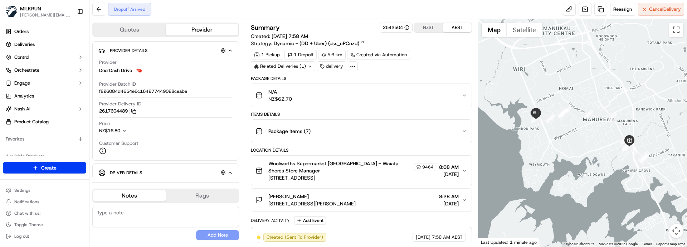
click at [142, 149] on textarea at bounding box center [165, 216] width 147 height 21
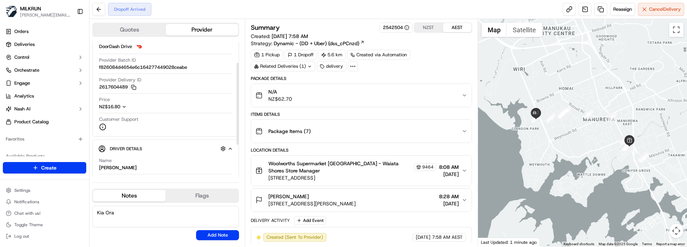
scroll to position [36, 0]
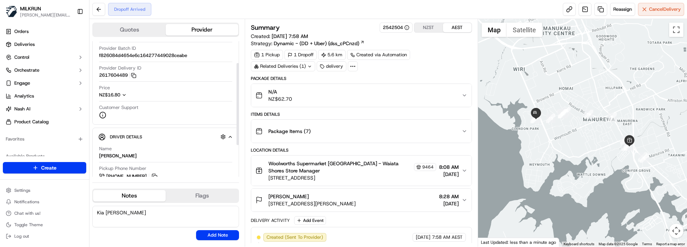
click at [165, 149] on textarea "Kia [PERSON_NAME]" at bounding box center [165, 216] width 147 height 21
paste textarea "🌞️"
click at [184, 149] on textarea "[PERSON_NAME] 🌞️ Please call the customer as you are on the incorrect street. M…" at bounding box center [165, 216] width 147 height 21
paste textarea "🙏️"
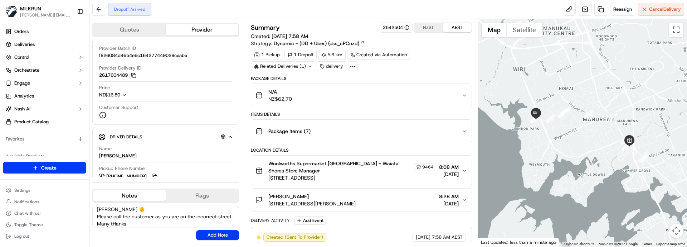
click at [199, 149] on textarea "[PERSON_NAME] 🌞️ Please call the customer as you are on the incorrect street. M…" at bounding box center [165, 216] width 147 height 21
paste textarea "🙏️"
type textarea "[PERSON_NAME] 🌞️ Please call the customer as you are on the incorrect street. M…"
click at [210, 149] on button "Add Note" at bounding box center [217, 235] width 43 height 10
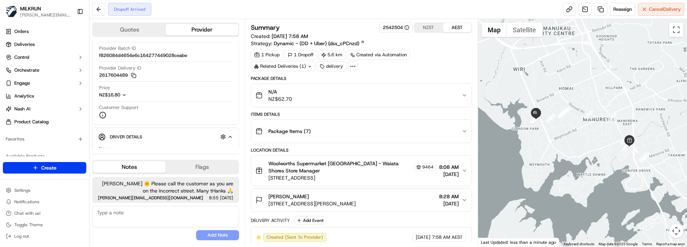
scroll to position [0, 0]
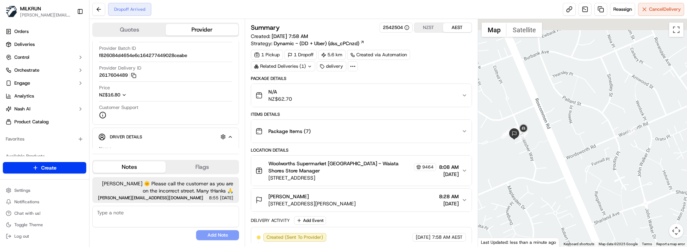
drag, startPoint x: 493, startPoint y: 103, endPoint x: 563, endPoint y: 151, distance: 84.7
click at [563, 149] on div at bounding box center [582, 132] width 209 height 227
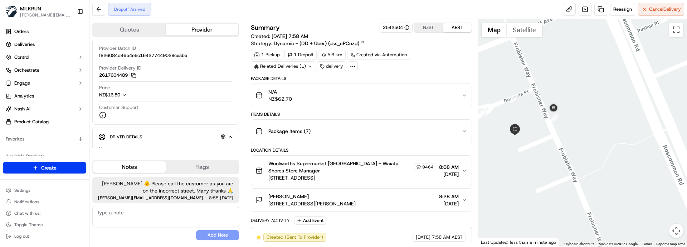
drag, startPoint x: 523, startPoint y: 135, endPoint x: 538, endPoint y: 145, distance: 18.7
click at [538, 145] on div at bounding box center [582, 132] width 209 height 227
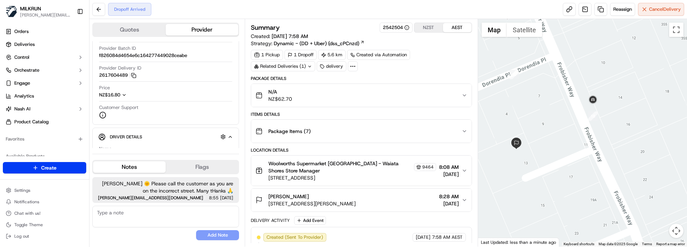
drag, startPoint x: 539, startPoint y: 127, endPoint x: 564, endPoint y: 146, distance: 31.5
click at [564, 146] on div at bounding box center [582, 132] width 209 height 227
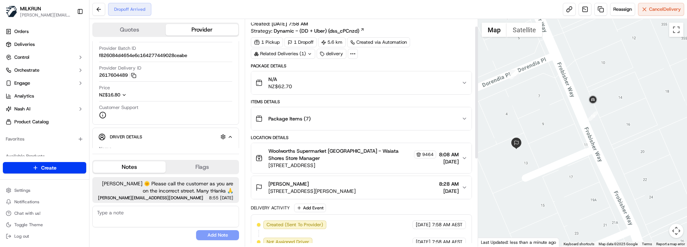
scroll to position [10, 0]
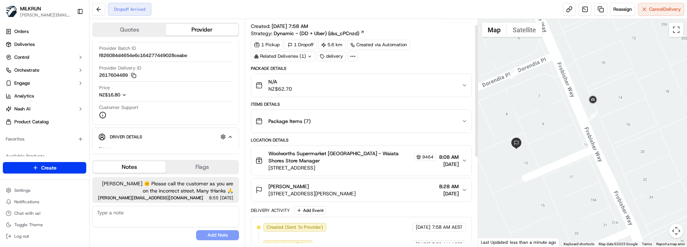
drag, startPoint x: 477, startPoint y: 149, endPoint x: 480, endPoint y: 112, distance: 37.0
click at [478, 112] on div at bounding box center [476, 91] width 3 height 132
click at [151, 149] on textarea at bounding box center [165, 216] width 147 height 21
click at [160, 149] on textarea at bounding box center [165, 216] width 147 height 21
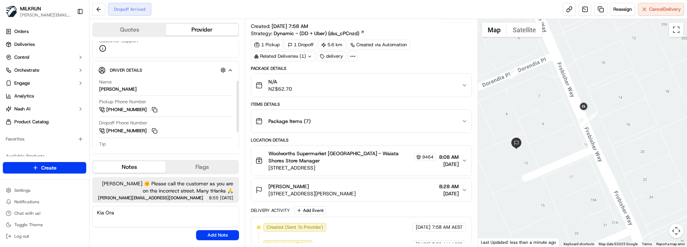
scroll to position [107, 0]
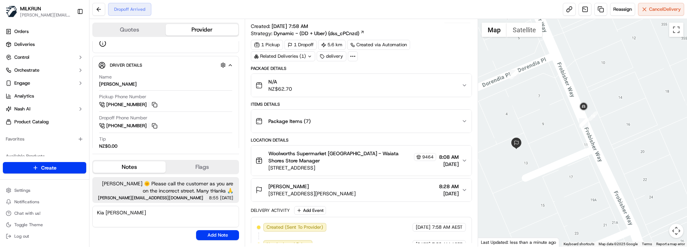
click at [167, 149] on textarea "Kia Ora Harmandeep" at bounding box center [165, 216] width 147 height 21
paste textarea "🌞️"
drag, startPoint x: 235, startPoint y: 191, endPoint x: 227, endPoint y: 191, distance: 8.2
click at [227, 149] on div "Kia Ora Harmandeep 🌞️ Please call the customer as you are on the incorrect stre…" at bounding box center [165, 190] width 147 height 26
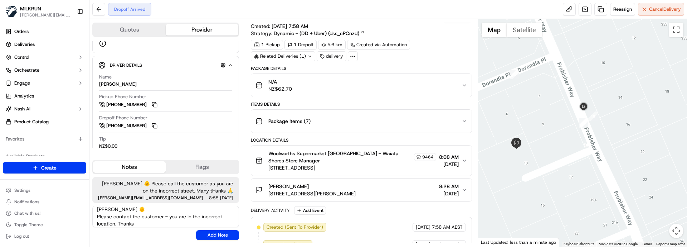
copy span "️"
click at [154, 149] on textarea "Kia Ora Harmandeep 🌞️ Please contact the customer - you are in the incorrect lo…" at bounding box center [165, 216] width 147 height 21
paste textarea "🙏️"
type textarea "Kia Ora Harmandeep 🌞️ Please contact the customer - you are in the incorrect lo…"
click at [207, 149] on button "Add Note" at bounding box center [217, 235] width 43 height 10
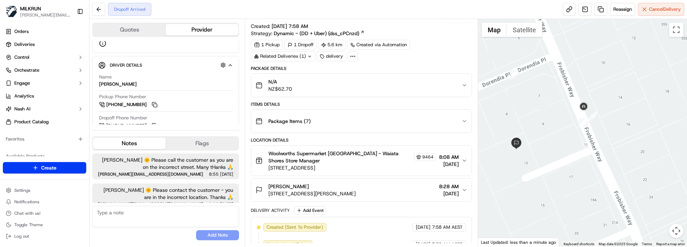
scroll to position [6, 0]
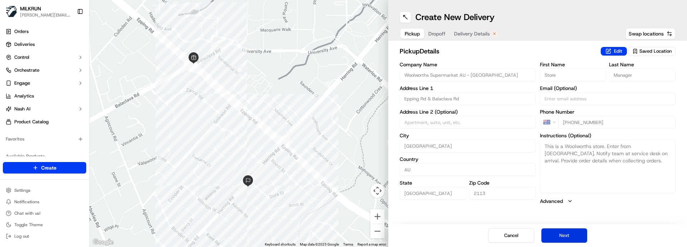
click at [564, 238] on button "Next" at bounding box center [565, 235] width 46 height 14
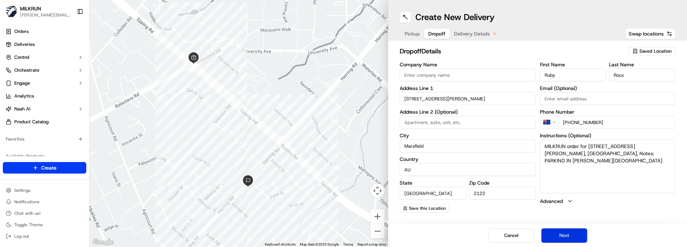
click at [569, 235] on button "Next" at bounding box center [565, 235] width 46 height 14
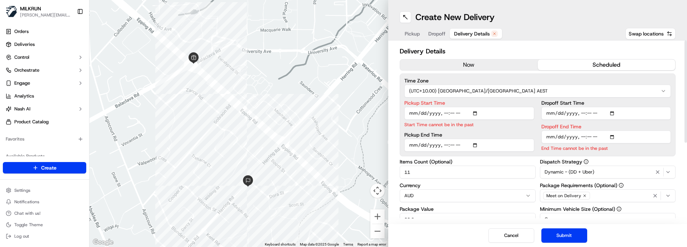
click at [427, 173] on input "11" at bounding box center [468, 171] width 136 height 13
drag, startPoint x: 429, startPoint y: 171, endPoint x: 387, endPoint y: 171, distance: 41.5
click at [387, 171] on div "← Move left → Move right ↑ Move up ↓ Move down + Zoom in - Zoom out Home Jump l…" at bounding box center [389, 123] width 598 height 247
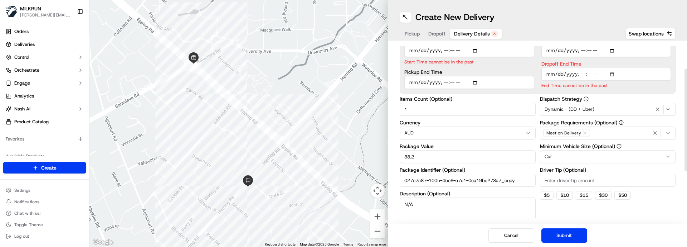
scroll to position [72, 0]
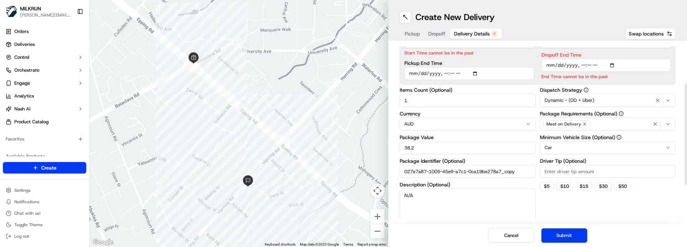
type input "1"
drag, startPoint x: 389, startPoint y: 148, endPoint x: 379, endPoint y: 147, distance: 10.4
click at [379, 147] on div "← Move left → Move right ↑ Move up ↓ Move down + Zoom in - Zoom out Home Jump l…" at bounding box center [389, 123] width 598 height 247
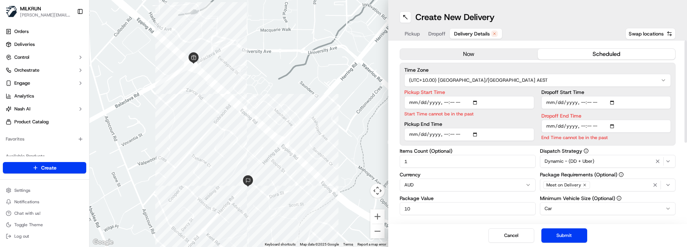
scroll to position [0, 0]
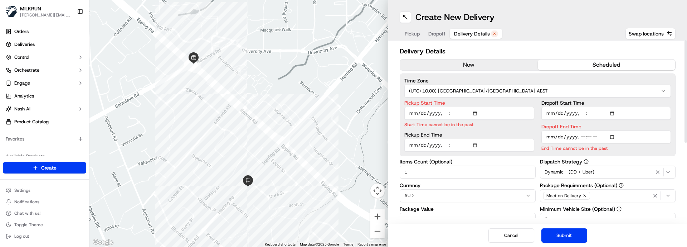
type input "10"
click at [445, 115] on input "Pickup Start Time" at bounding box center [470, 113] width 130 height 13
type input "[DATE]T09:22"
click at [583, 139] on input "Dropoff End Time" at bounding box center [607, 136] width 130 height 13
click at [588, 138] on input "Dropoff End Time" at bounding box center [607, 136] width 130 height 13
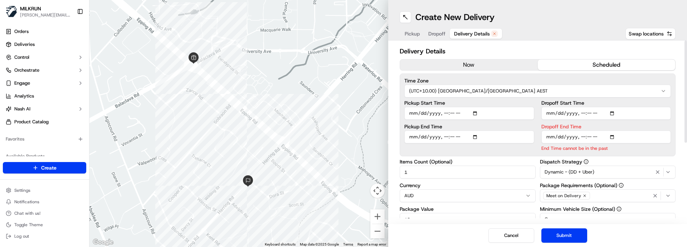
click at [595, 138] on input "Dropoff End Time" at bounding box center [607, 136] width 130 height 13
click at [574, 231] on button "Submit" at bounding box center [565, 235] width 46 height 14
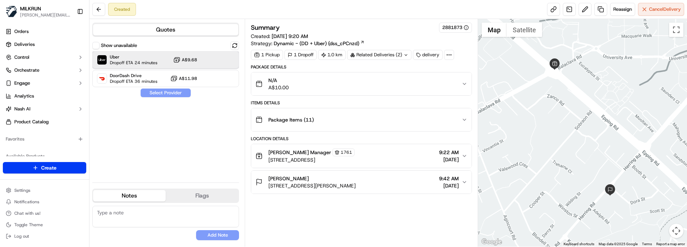
click at [165, 58] on div "Uber Dropoff ETA 24 minutes A$9.68" at bounding box center [165, 59] width 147 height 17
click at [175, 90] on button "Assign Provider" at bounding box center [165, 92] width 51 height 9
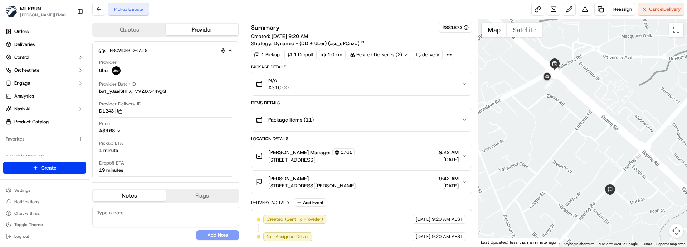
click at [161, 219] on textarea at bounding box center [165, 216] width 147 height 21
paste textarea "Good XXXX Team🌞️ Please note the customer is awaiting these items that were mis…"
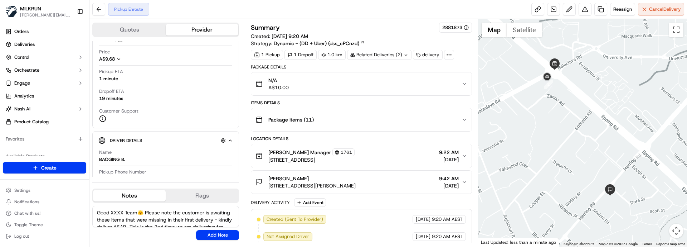
click at [116, 209] on textarea "Good XXXX Team🌞️ Please note the customer is awaiting these items that were mis…" at bounding box center [165, 216] width 147 height 21
click at [143, 213] on textarea "Good Morning Baoging🌞️ Please note the customer is awaiting these items that we…" at bounding box center [165, 216] width 147 height 21
type textarea "Good Morning Baoqing🌞️ Please note the customer is awaiting these items that we…"
click at [230, 230] on button "Add Note" at bounding box center [217, 235] width 43 height 10
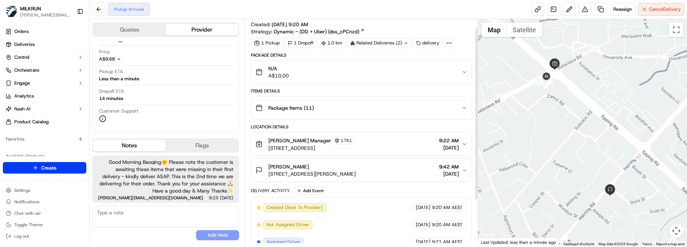
scroll to position [10, 0]
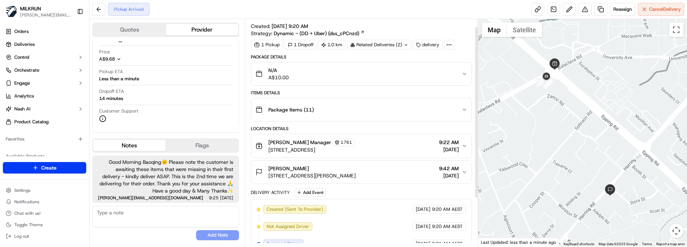
drag, startPoint x: 477, startPoint y: 175, endPoint x: 478, endPoint y: 155, distance: 20.1
click at [478, 155] on div at bounding box center [476, 112] width 3 height 171
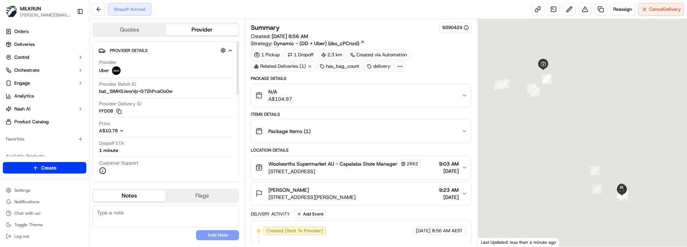
scroll to position [107, 0]
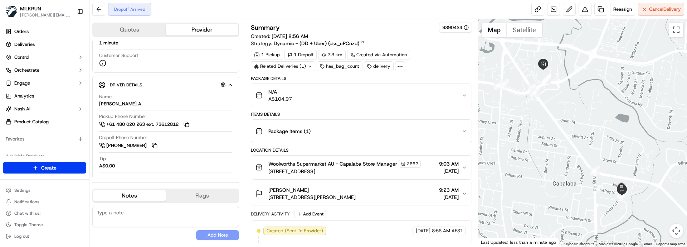
click at [341, 149] on div "Location Details" at bounding box center [361, 150] width 221 height 6
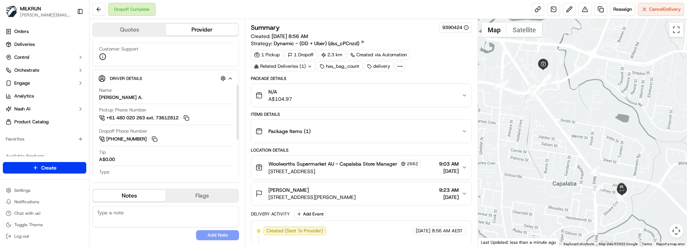
click at [173, 215] on textarea at bounding box center [165, 216] width 147 height 21
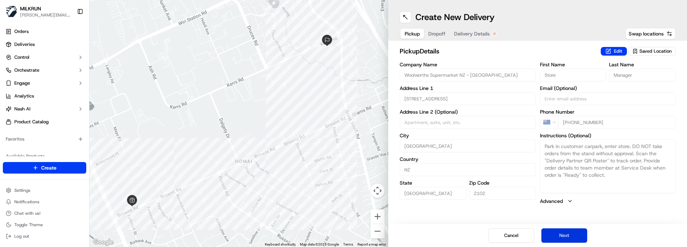
click at [556, 234] on button "Next" at bounding box center [565, 235] width 46 height 14
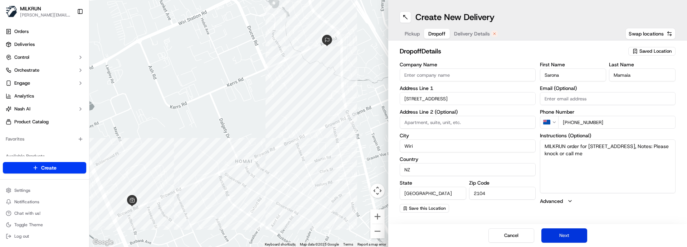
click at [556, 234] on button "Next" at bounding box center [565, 235] width 46 height 14
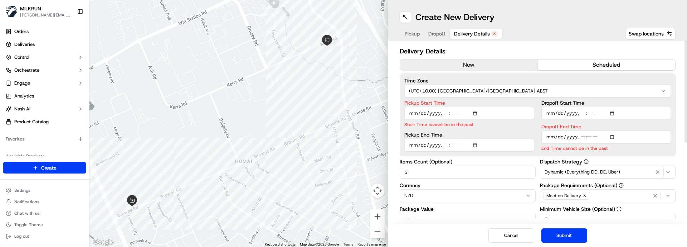
click at [446, 115] on input "Pickup Start Time" at bounding box center [470, 113] width 130 height 13
type input "2025-09-17T09:50"
click at [583, 139] on input "Dropoff End Time" at bounding box center [607, 136] width 130 height 13
click at [587, 137] on input "Dropoff End Time" at bounding box center [607, 136] width 130 height 13
click at [594, 137] on input "Dropoff End Time" at bounding box center [607, 136] width 130 height 13
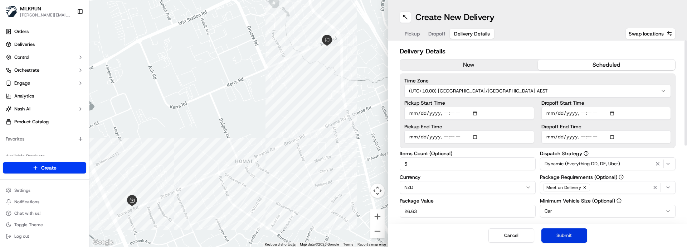
click at [583, 237] on button "Submit" at bounding box center [565, 235] width 46 height 14
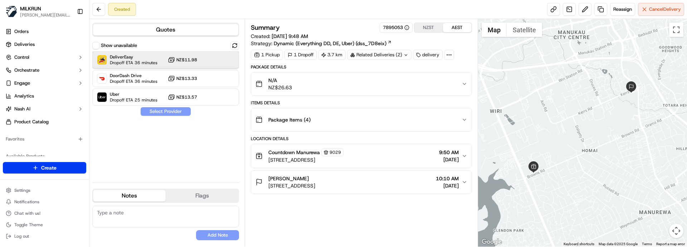
click at [139, 57] on span "DeliverEasy" at bounding box center [134, 57] width 48 height 6
click at [159, 110] on button "Assign Provider" at bounding box center [165, 111] width 51 height 9
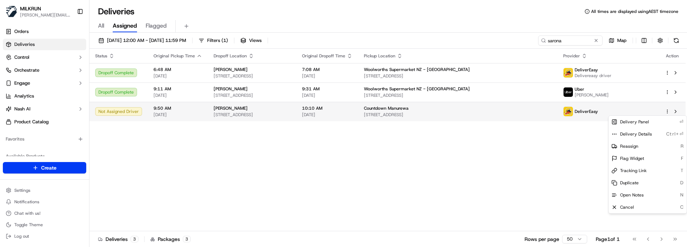
click at [668, 111] on html "[PERSON_NAME] [PERSON_NAME][EMAIL_ADDRESS][DOMAIN_NAME] Toggle Sidebar Orders D…" at bounding box center [343, 123] width 687 height 247
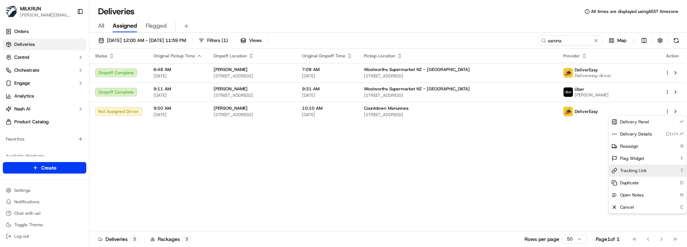
click at [637, 170] on span "Tracking Link" at bounding box center [633, 171] width 26 height 6
click at [329, 112] on html "MILKRUN marcellina.berwick@woolworths.co.nz Toggle Sidebar Orders Deliveries Co…" at bounding box center [343, 123] width 687 height 247
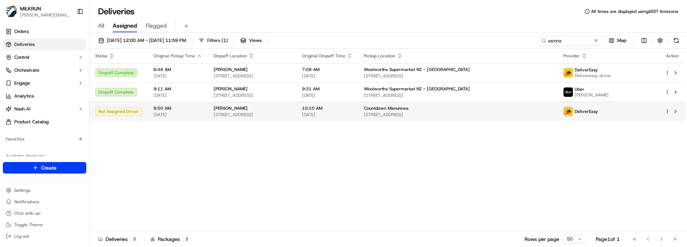
click at [291, 114] on span "[STREET_ADDRESS]" at bounding box center [252, 115] width 77 height 6
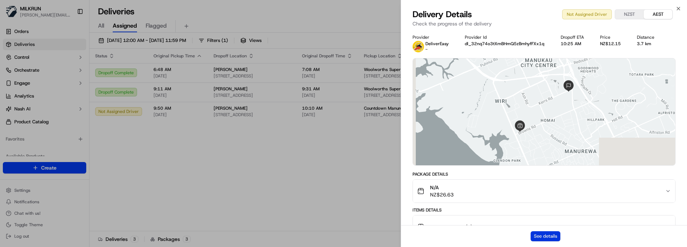
click at [542, 233] on button "See details" at bounding box center [546, 236] width 30 height 10
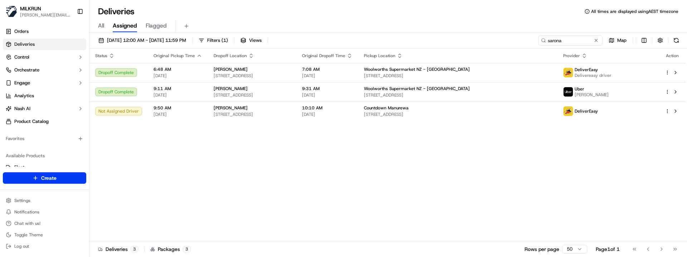
drag, startPoint x: 222, startPoint y: 161, endPoint x: 444, endPoint y: 92, distance: 232.6
drag, startPoint x: 565, startPoint y: 42, endPoint x: 403, endPoint y: 35, distance: 161.3
click at [415, 35] on div "17/09/2025 12:00 AM - 24/09/2025 11:59 PM Filters ( 1 ) Views sarona Map Status…" at bounding box center [389, 146] width 598 height 226
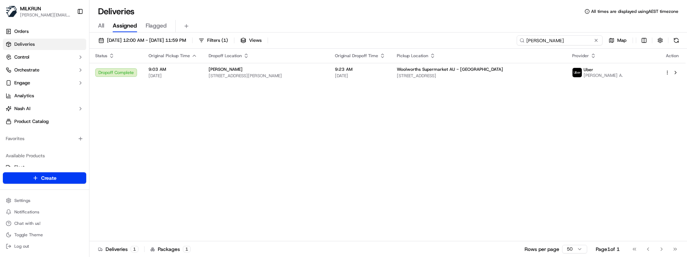
click at [577, 41] on input "jessica larra" at bounding box center [560, 40] width 86 height 10
drag, startPoint x: 488, startPoint y: 38, endPoint x: 453, endPoint y: 37, distance: 35.1
click at [456, 37] on div "17/09/2025 12:00 AM - 24/09/2025 11:59 PM Filters ( 1 ) Views jessica larra Map" at bounding box center [389, 41] width 598 height 13
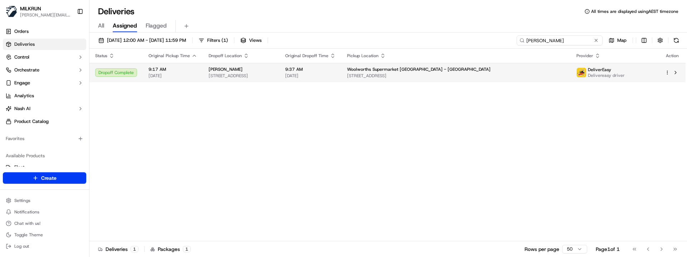
type input "ashton rosewood"
click at [454, 77] on span "[STREET_ADDRESS]" at bounding box center [456, 76] width 218 height 6
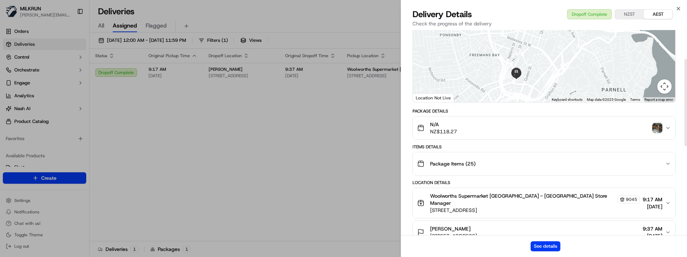
scroll to position [62, 0]
click at [658, 130] on img "button" at bounding box center [658, 129] width 10 height 10
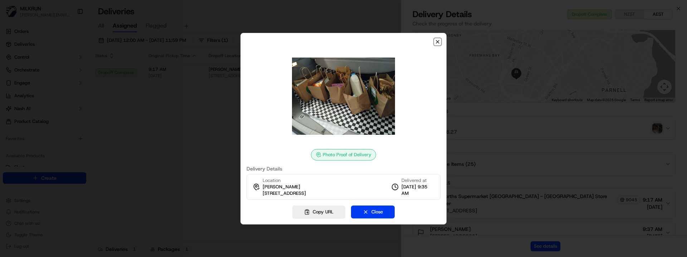
click at [438, 41] on icon "button" at bounding box center [438, 42] width 6 height 6
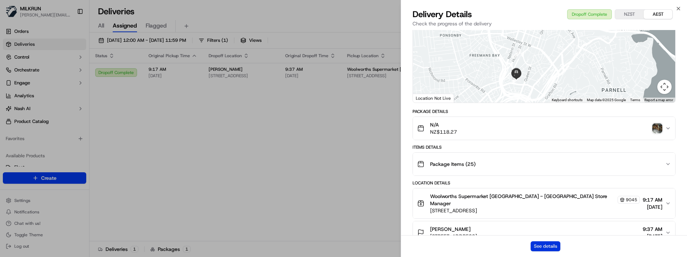
click at [540, 244] on button "See details" at bounding box center [546, 247] width 30 height 10
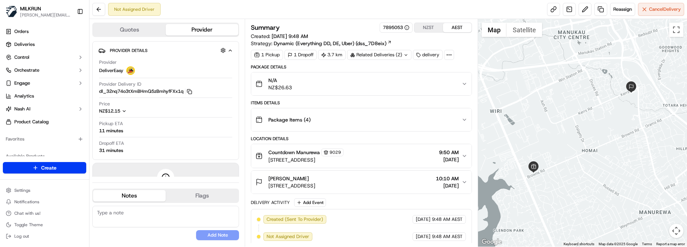
click at [146, 195] on button "Notes" at bounding box center [129, 195] width 73 height 11
click at [147, 212] on textarea at bounding box center [165, 216] width 147 height 21
paste textarea "Good XXX Team🌞️Please NOTE the delivery instructions & kindly contact the custo…"
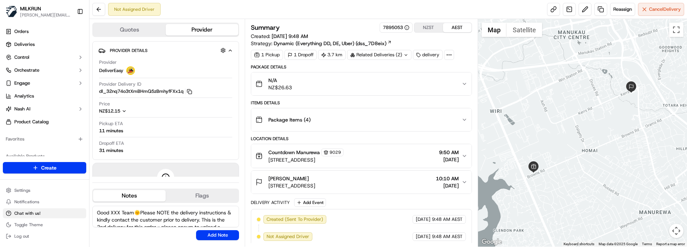
drag, startPoint x: 121, startPoint y: 211, endPoint x: 84, endPoint y: 209, distance: 37.6
click at [84, 209] on div "[PERSON_NAME] [PERSON_NAME][EMAIL_ADDRESS][DOMAIN_NAME] Toggle Sidebar Orders D…" at bounding box center [343, 123] width 687 height 247
type textarea "Kia Ora Team🌞️Please NOTE the delivery instructions & kindly contact the custom…"
click at [223, 233] on button "Add Note" at bounding box center [217, 235] width 43 height 10
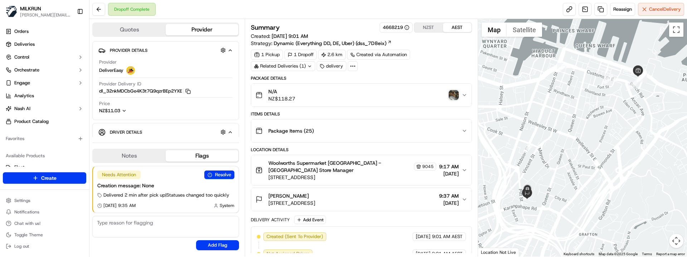
click at [511, 190] on div at bounding box center [582, 138] width 209 height 238
click at [521, 29] on button "Satellite" at bounding box center [524, 30] width 35 height 14
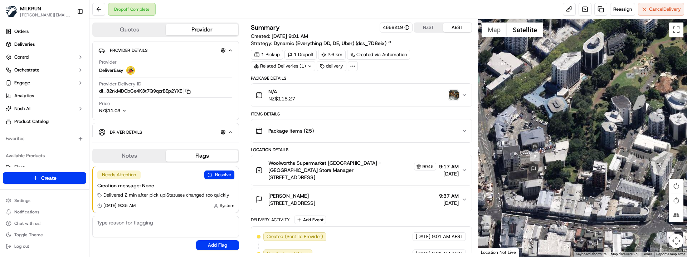
drag, startPoint x: 512, startPoint y: 196, endPoint x: 554, endPoint y: 193, distance: 42.0
click at [554, 193] on div at bounding box center [582, 138] width 209 height 238
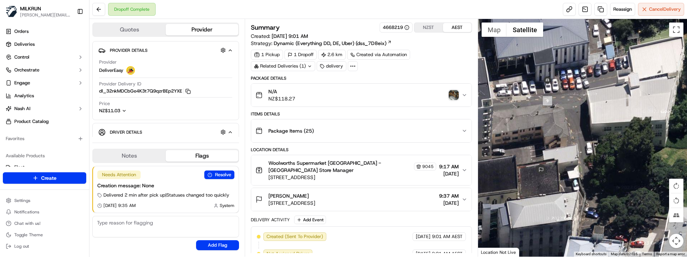
drag, startPoint x: 545, startPoint y: 158, endPoint x: 584, endPoint y: 167, distance: 40.4
click at [584, 167] on div at bounding box center [582, 138] width 209 height 238
drag, startPoint x: 169, startPoint y: 247, endPoint x: 178, endPoint y: 241, distance: 10.5
click at [171, 246] on div "Needs Attention Resolve Creation message: None Delivered 2 min after pick up | …" at bounding box center [165, 208] width 147 height 90
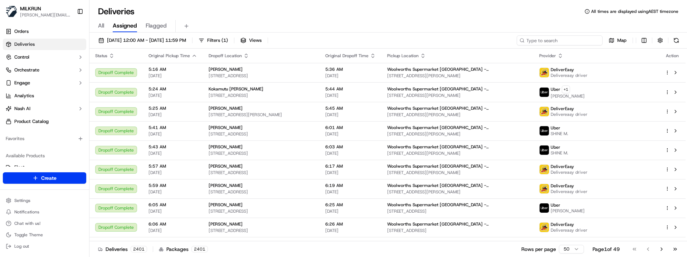
click at [567, 42] on input at bounding box center [560, 40] width 86 height 10
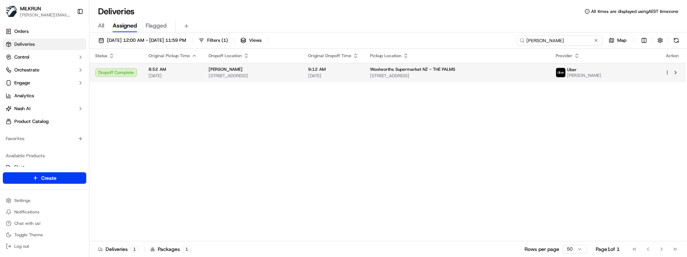
type input "daniel lawless"
click at [541, 79] on span "[STREET_ADDRESS]" at bounding box center [457, 76] width 174 height 6
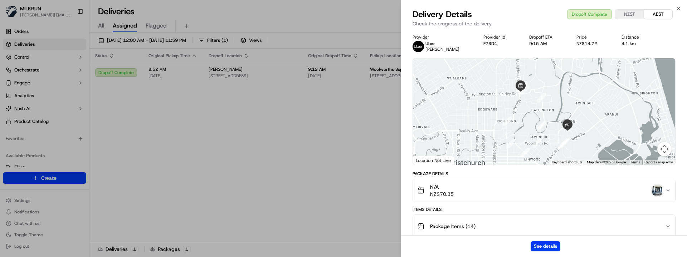
click at [661, 191] on img "button" at bounding box center [658, 191] width 10 height 10
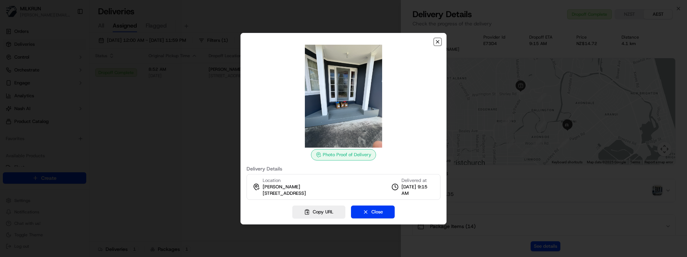
click at [437, 42] on icon "button" at bounding box center [438, 42] width 6 height 6
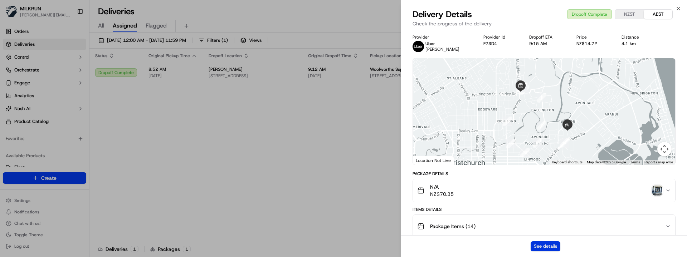
click at [540, 243] on button "See details" at bounding box center [546, 247] width 30 height 10
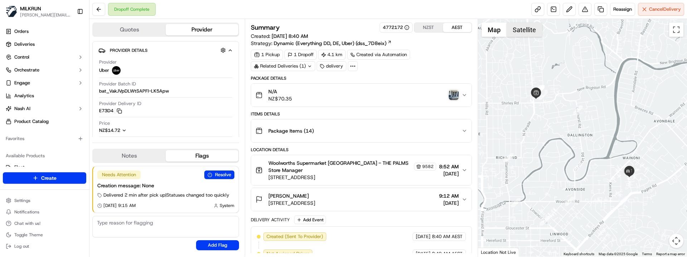
click at [527, 29] on button "Satellite" at bounding box center [524, 30] width 35 height 14
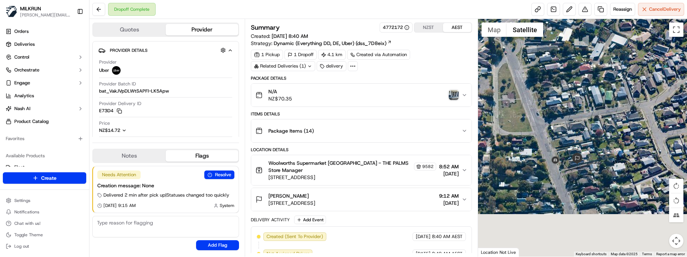
drag, startPoint x: 598, startPoint y: 182, endPoint x: 580, endPoint y: 63, distance: 119.9
click at [580, 63] on div at bounding box center [582, 138] width 209 height 238
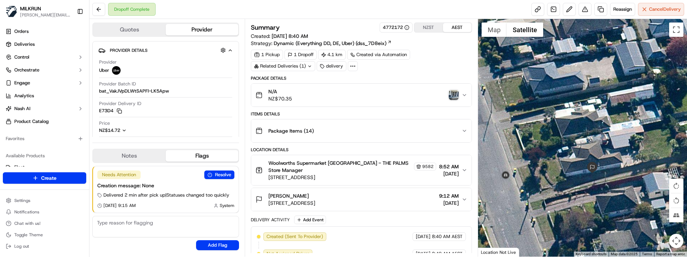
drag, startPoint x: 581, startPoint y: 161, endPoint x: 609, endPoint y: 164, distance: 28.5
click at [609, 164] on div at bounding box center [582, 138] width 209 height 238
drag, startPoint x: 265, startPoint y: 204, endPoint x: 387, endPoint y: 207, distance: 122.1
click at [382, 208] on button "[PERSON_NAME] [STREET_ADDRESS] 9:12 AM [DATE]" at bounding box center [361, 199] width 220 height 23
click at [397, 206] on div "[PERSON_NAME] [STREET_ADDRESS] 9:12 AM [DATE]" at bounding box center [359, 200] width 206 height 14
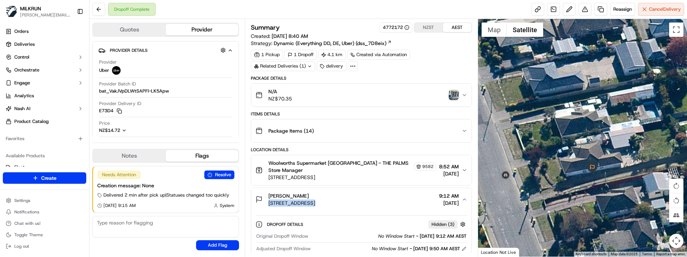
copy span "[STREET_ADDRESS]"
drag, startPoint x: 397, startPoint y: 206, endPoint x: 271, endPoint y: 204, distance: 126.0
click at [271, 204] on div "[PERSON_NAME] [STREET_ADDRESS] 9:12 AM [DATE]" at bounding box center [359, 200] width 206 height 14
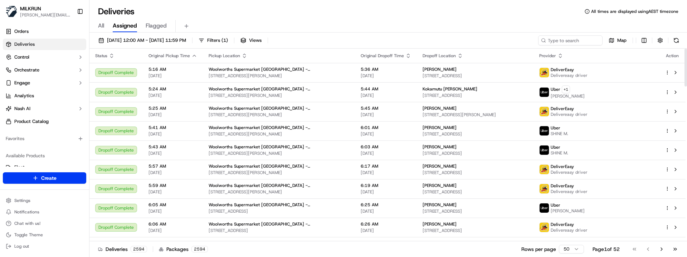
click at [555, 42] on input at bounding box center [570, 40] width 64 height 10
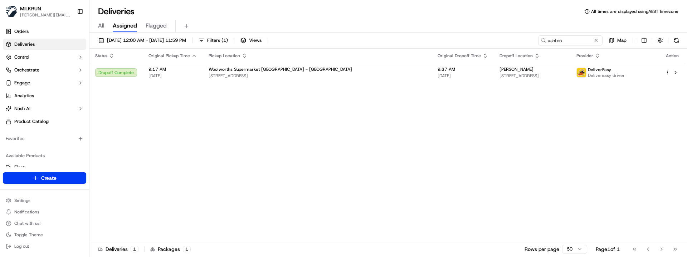
drag, startPoint x: 398, startPoint y: 175, endPoint x: 575, endPoint y: 50, distance: 216.9
click at [404, 173] on div "Status Original Pickup Time Pickup Location Original Dropoff Time Dropoff Locat…" at bounding box center [388, 145] width 596 height 193
drag, startPoint x: 574, startPoint y: 42, endPoint x: 356, endPoint y: 33, distance: 219.0
click at [356, 33] on div "17/09/2025 12:00 AM - 24/09/2025 11:59 PM Filters ( 1 ) Views ashton Map Status…" at bounding box center [389, 146] width 598 height 226
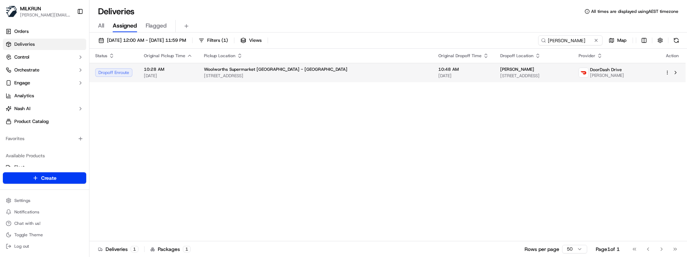
click at [439, 73] on span "[DATE]" at bounding box center [464, 76] width 50 height 6
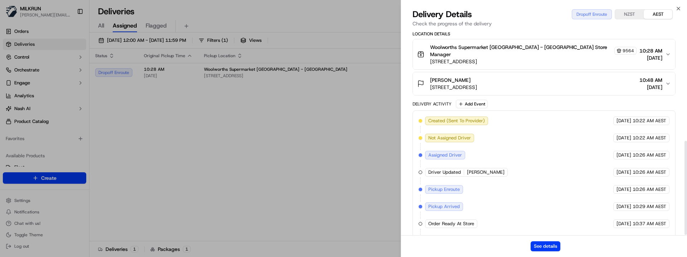
scroll to position [243, 0]
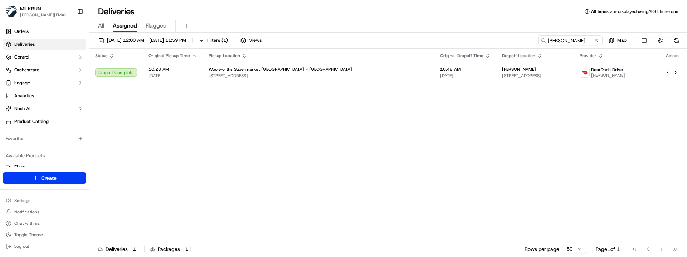
click at [326, 242] on div "Deliveries 1 Packages 1 Rows per page 50 Page 1 of 1 Go to first page Go to pre…" at bounding box center [389, 249] width 598 height 16
drag, startPoint x: 582, startPoint y: 39, endPoint x: 426, endPoint y: 30, distance: 156.4
click at [429, 32] on div "Deliveries All times are displayed using AEST timezone All Assigned Flagged 17/…" at bounding box center [389, 128] width 598 height 257
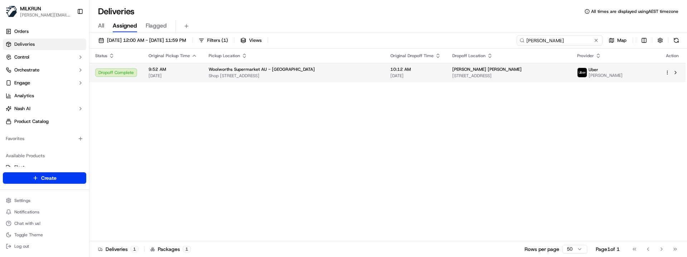
type input "lynsey"
click at [453, 75] on span "[STREET_ADDRESS]" at bounding box center [509, 76] width 113 height 6
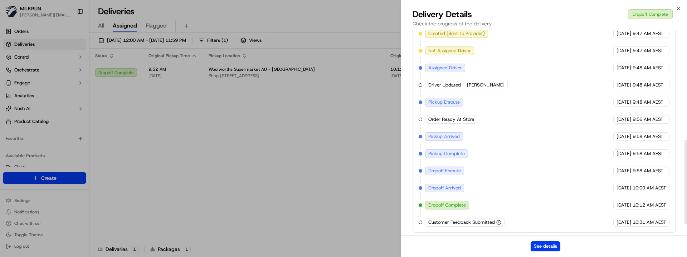
scroll to position [294, 0]
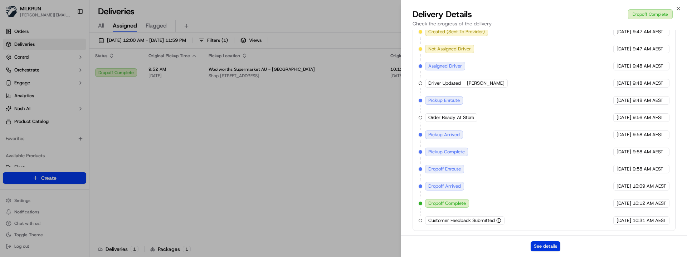
click at [548, 242] on button "See details" at bounding box center [546, 247] width 30 height 10
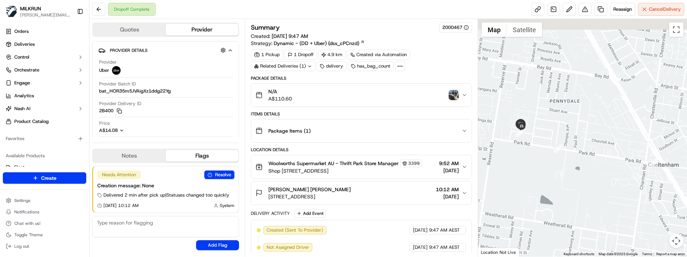
drag, startPoint x: 508, startPoint y: 65, endPoint x: 535, endPoint y: 154, distance: 92.5
click at [535, 154] on div "To navigate, press the arrow keys." at bounding box center [582, 138] width 209 height 238
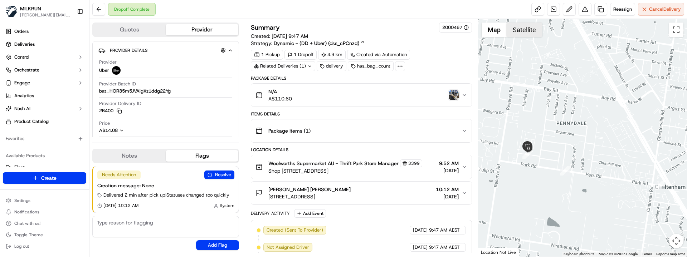
click at [529, 32] on button "Satellite" at bounding box center [524, 30] width 35 height 14
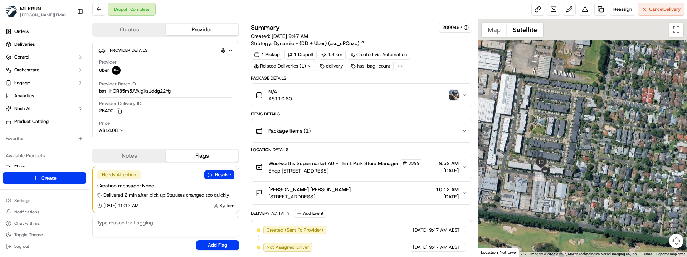
drag, startPoint x: 514, startPoint y: 135, endPoint x: 569, endPoint y: 192, distance: 78.5
click at [569, 192] on div at bounding box center [582, 138] width 209 height 238
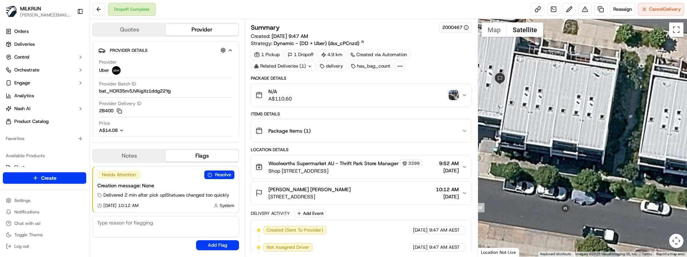
drag, startPoint x: 555, startPoint y: 172, endPoint x: 662, endPoint y: 205, distance: 111.9
click at [662, 205] on div at bounding box center [582, 138] width 209 height 238
click at [150, 243] on div "Needs Attention Resolve Creation message: None Delivered 2 min after pick up | …" at bounding box center [165, 208] width 147 height 90
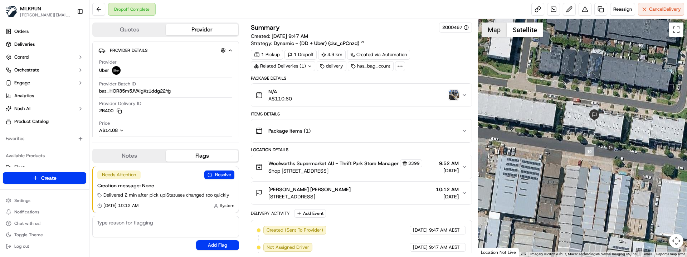
click at [503, 28] on button "Map" at bounding box center [494, 30] width 25 height 14
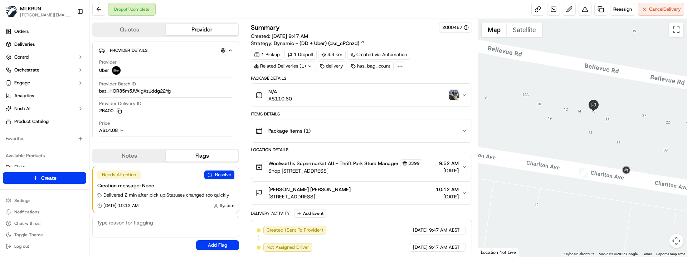
drag, startPoint x: 584, startPoint y: 140, endPoint x: 656, endPoint y: 114, distance: 77.2
click at [656, 114] on div at bounding box center [582, 138] width 209 height 238
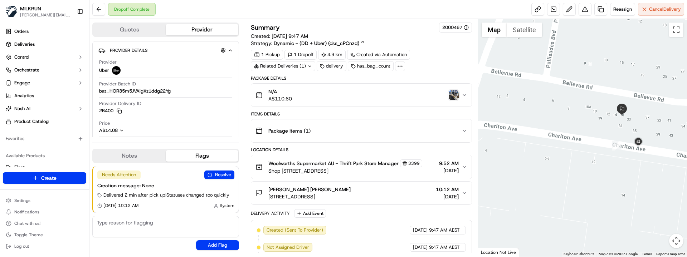
click at [405, 126] on div "Package Items ( 1 )" at bounding box center [359, 131] width 206 height 14
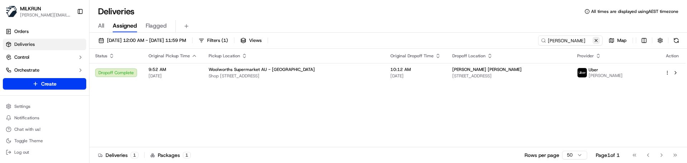
click at [596, 38] on button at bounding box center [596, 40] width 7 height 7
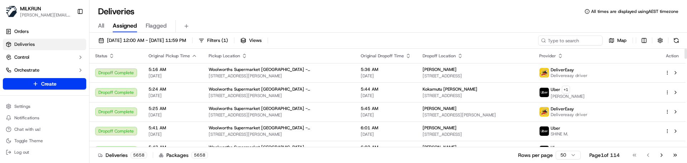
click at [270, 151] on div "Deliveries 5658 Packages 5658 Rows per page 50 Page 1 of 114 Go to first page G…" at bounding box center [389, 155] width 598 height 16
click at [549, 40] on input at bounding box center [560, 40] width 86 height 10
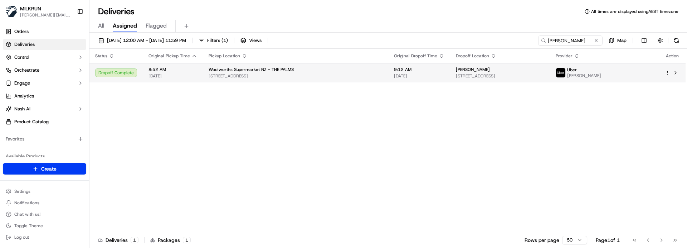
click at [293, 70] on div "Woolworths Supermarket NZ - THE PALMS" at bounding box center [296, 70] width 174 height 6
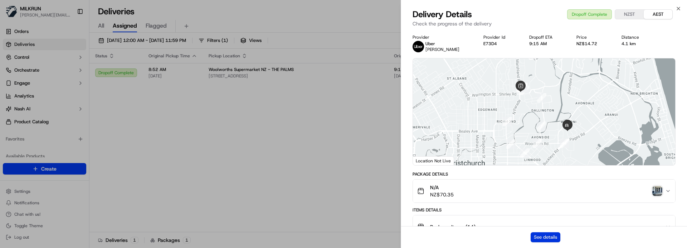
click at [552, 163] on button "See details" at bounding box center [546, 237] width 30 height 10
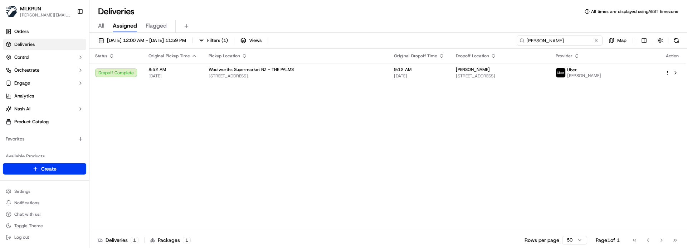
drag, startPoint x: 458, startPoint y: 38, endPoint x: 430, endPoint y: 38, distance: 27.6
click at [431, 38] on div "17/09/2025 12:00 AM - 24/09/2025 11:59 PM Filters ( 1 ) Views daniel lawless Map" at bounding box center [389, 41] width 598 height 13
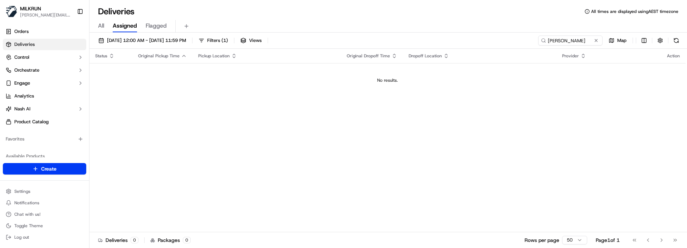
click at [195, 163] on div "Status Original Pickup Time Pickup Location Original Dropoff Time Dropoff Locat…" at bounding box center [388, 140] width 596 height 183
click at [488, 163] on div "Status Original Pickup Time Pickup Location Original Dropoff Time Dropoff Locat…" at bounding box center [388, 140] width 596 height 183
click at [310, 163] on div "Status Original Pickup Time Pickup Location Original Dropoff Time Dropoff Locat…" at bounding box center [388, 140] width 596 height 183
drag, startPoint x: 580, startPoint y: 44, endPoint x: 395, endPoint y: 26, distance: 185.6
click at [408, 29] on div "Deliveries All times are displayed using AEST timezone All Assigned Flagged 17/…" at bounding box center [389, 124] width 598 height 248
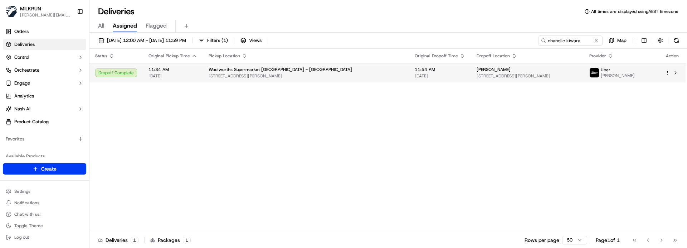
click at [356, 71] on td "Woolworths Supermarket NZ - Claudelands 160 Peachgrove Rd, Hamilton, Waikato 32…" at bounding box center [306, 72] width 206 height 19
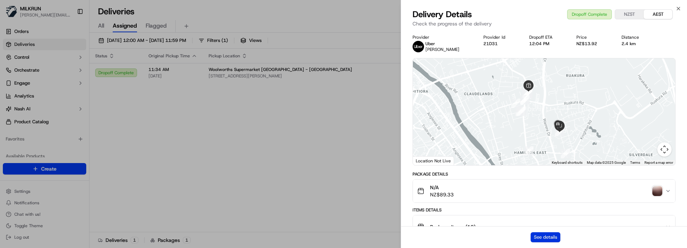
click at [551, 163] on button "See details" at bounding box center [546, 237] width 30 height 10
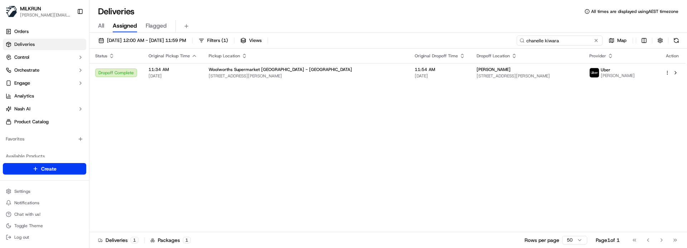
drag, startPoint x: 583, startPoint y: 41, endPoint x: 318, endPoint y: 35, distance: 265.7
click at [334, 40] on div "17/09/2025 12:00 AM - 24/09/2025 11:59 PM Filters ( 1 ) Views chanelle kiwara M…" at bounding box center [389, 41] width 598 height 13
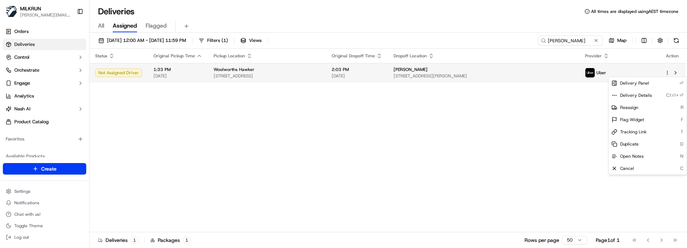
click at [668, 74] on html "MILKRUN marcellina.berwick@woolworths.co.nz Toggle Sidebar Orders Deliveries Co…" at bounding box center [343, 124] width 687 height 248
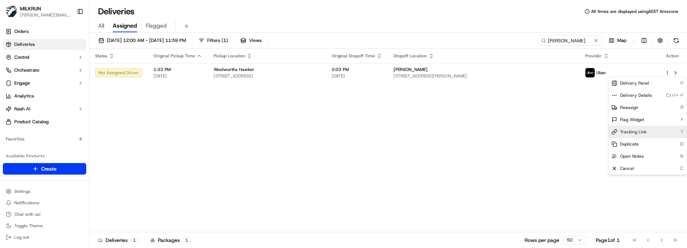
click at [639, 130] on span "Tracking Link" at bounding box center [633, 132] width 26 height 6
click at [157, 118] on html "MILKRUN marcellina.berwick@woolworths.co.nz Toggle Sidebar Orders Deliveries Co…" at bounding box center [343, 124] width 687 height 248
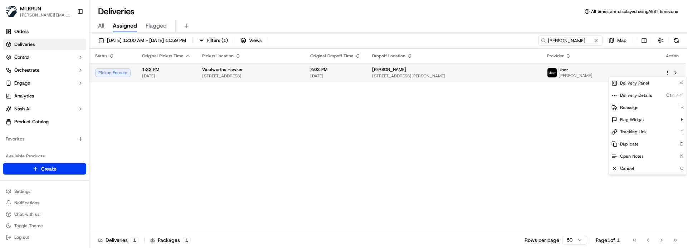
click at [668, 72] on html "MILKRUN marcellina.berwick@woolworths.co.nz Toggle Sidebar Orders Deliveries Co…" at bounding box center [343, 124] width 687 height 248
click at [646, 128] on div "Tracking Link T" at bounding box center [648, 132] width 78 height 12
click at [172, 135] on html "MILKRUN marcellina.berwick@woolworths.co.nz Toggle Sidebar Orders Deliveries Co…" at bounding box center [343, 124] width 687 height 248
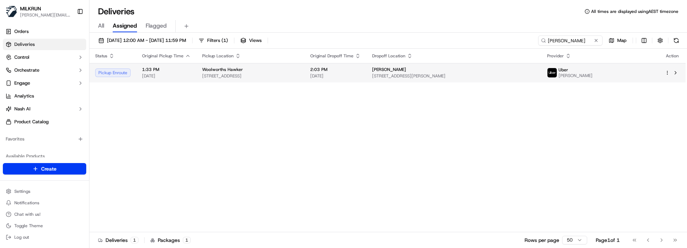
click at [536, 75] on span "38 Castieau St, Higgins ACT 2615, Australia" at bounding box center [454, 76] width 164 height 6
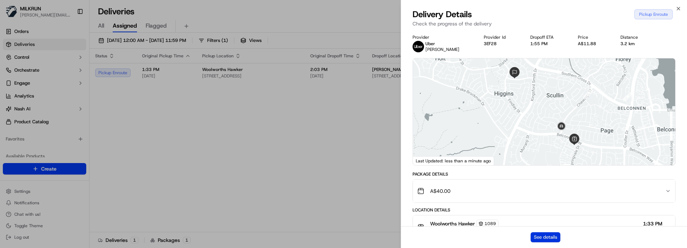
click at [543, 163] on button "See details" at bounding box center [546, 237] width 30 height 10
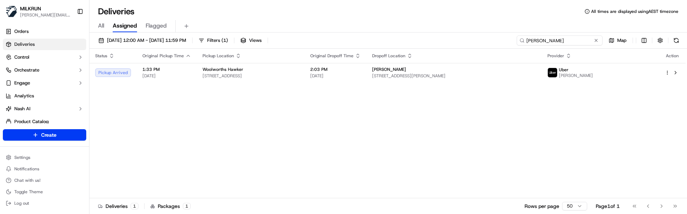
drag, startPoint x: 579, startPoint y: 43, endPoint x: 409, endPoint y: 32, distance: 170.8
click at [409, 32] on div "Deliveries All times are displayed using AEST timezone All Assigned Flagged 17/…" at bounding box center [389, 107] width 598 height 214
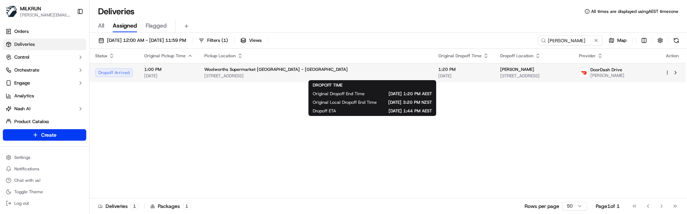
click at [439, 73] on span "[DATE]" at bounding box center [464, 76] width 50 height 6
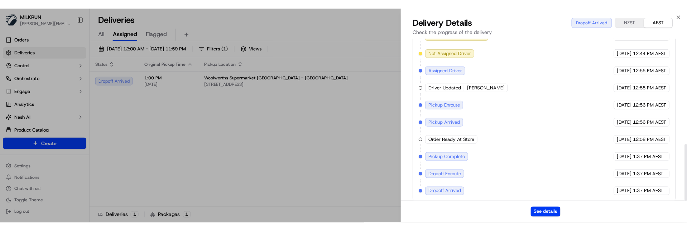
scroll to position [303, 0]
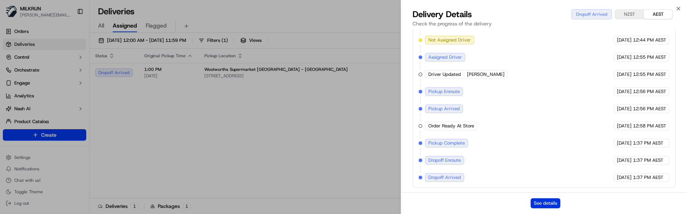
click at [541, 163] on button "See details" at bounding box center [546, 203] width 30 height 10
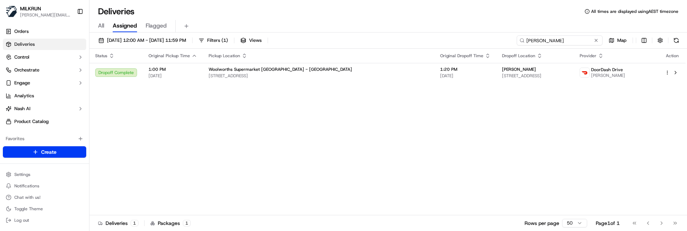
drag, startPoint x: 587, startPoint y: 40, endPoint x: 363, endPoint y: 32, distance: 223.5
click at [366, 37] on div "17/09/2025 12:00 AM - 24/09/2025 11:59 PM Filters ( 1 ) Views kaleb o Dwyer Map" at bounding box center [389, 41] width 598 height 13
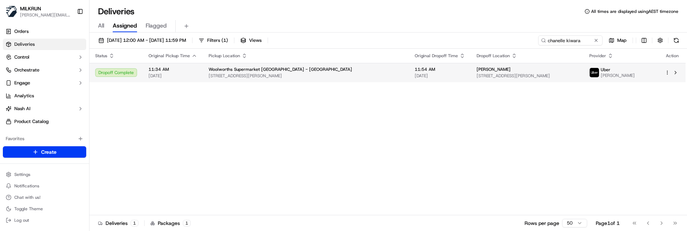
click at [318, 77] on span "[STREET_ADDRESS][PERSON_NAME]" at bounding box center [306, 76] width 195 height 6
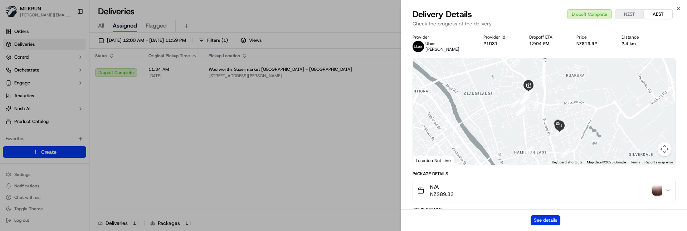
click at [541, 163] on button "See details" at bounding box center [546, 221] width 30 height 10
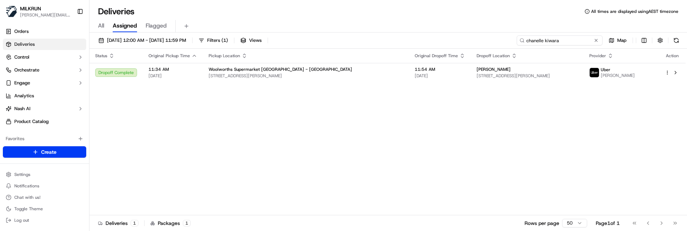
drag, startPoint x: 585, startPoint y: 39, endPoint x: 353, endPoint y: 30, distance: 232.9
click at [369, 34] on div "17/09/2025 12:00 AM - 24/09/2025 11:59 PM Filters ( 1 ) Views chanelle kiwara M…" at bounding box center [389, 133] width 598 height 200
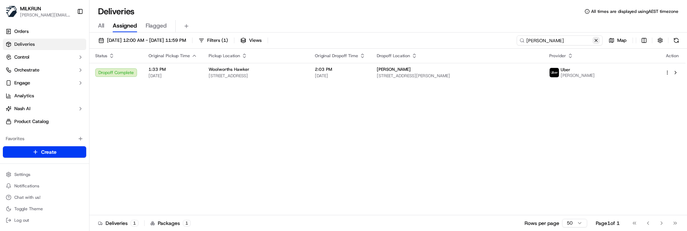
type input "david munson"
click at [596, 38] on button at bounding box center [596, 40] width 7 height 7
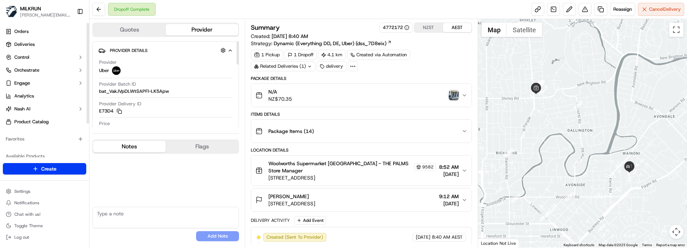
click at [126, 146] on button "Notes" at bounding box center [129, 146] width 73 height 11
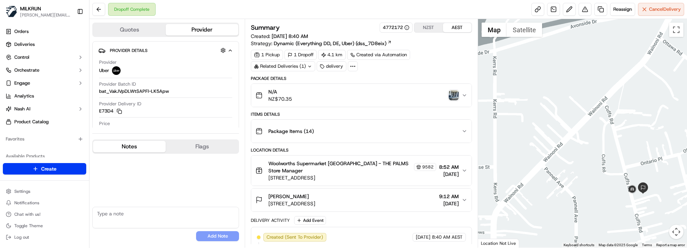
drag, startPoint x: 652, startPoint y: 180, endPoint x: 634, endPoint y: 165, distance: 23.9
click at [634, 165] on div at bounding box center [582, 133] width 209 height 228
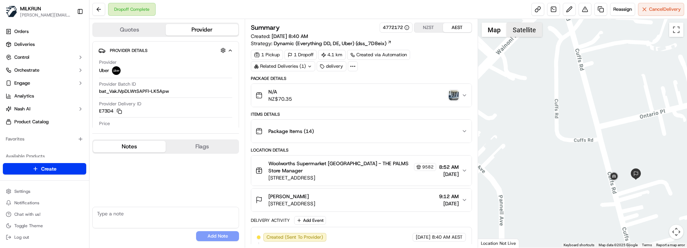
click at [516, 30] on button "Satellite" at bounding box center [524, 30] width 35 height 14
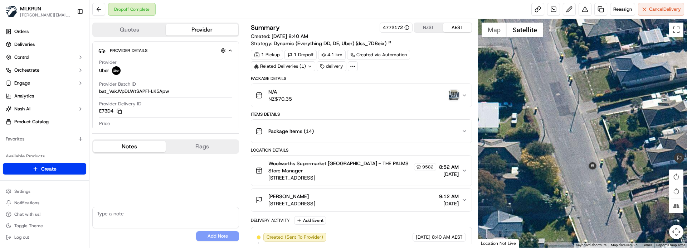
click at [456, 98] on img "button" at bounding box center [454, 95] width 10 height 10
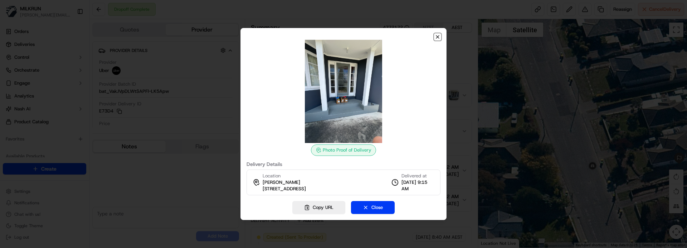
click at [437, 38] on icon "button" at bounding box center [437, 36] width 3 height 3
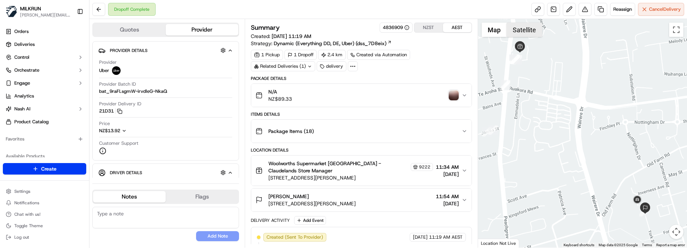
click at [524, 30] on button "Satellite" at bounding box center [524, 30] width 35 height 14
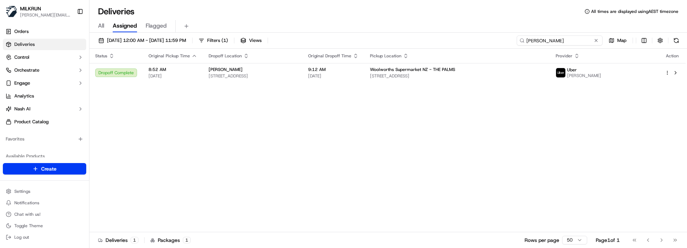
drag, startPoint x: 580, startPoint y: 39, endPoint x: 381, endPoint y: 33, distance: 198.8
click at [387, 34] on div "[DATE] 12:00 AM - [DATE] 11:59 PM Filters ( 1 ) Views [PERSON_NAME] Map Status …" at bounding box center [389, 141] width 598 height 217
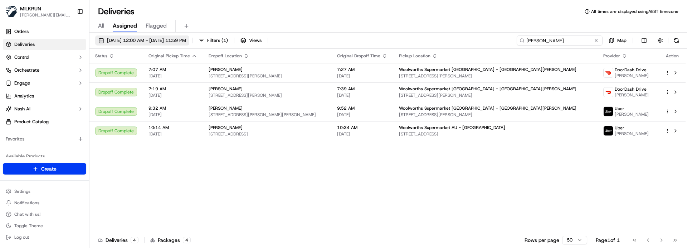
type input "david m"
click at [186, 40] on span "17/09/2025 12:00 AM - 24/09/2025 11:59 PM" at bounding box center [146, 40] width 79 height 6
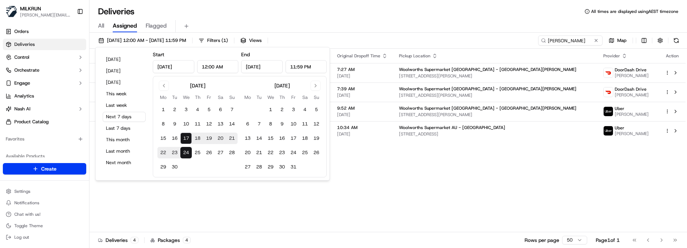
click at [184, 137] on button "17" at bounding box center [185, 137] width 11 height 11
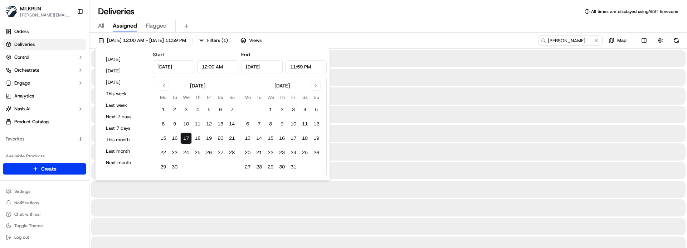
type input "Sep 17, 2025"
drag, startPoint x: 184, startPoint y: 137, endPoint x: 188, endPoint y: 136, distance: 4.2
click at [184, 137] on button "17" at bounding box center [185, 137] width 11 height 11
click at [378, 13] on div "Deliveries All times are displayed using AEST timezone" at bounding box center [389, 11] width 598 height 11
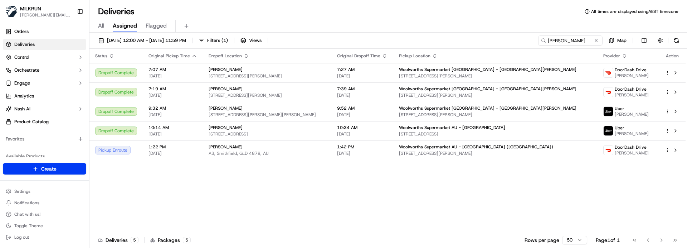
click at [243, 208] on div "Status Original Pickup Time Dropoff Location Original Dropoff Time Pickup Locat…" at bounding box center [388, 140] width 596 height 183
click at [44, 166] on html "MILKRUN marcellina.berwick@woolworths.co.nz Toggle Sidebar Orders Deliveries Co…" at bounding box center [343, 124] width 687 height 248
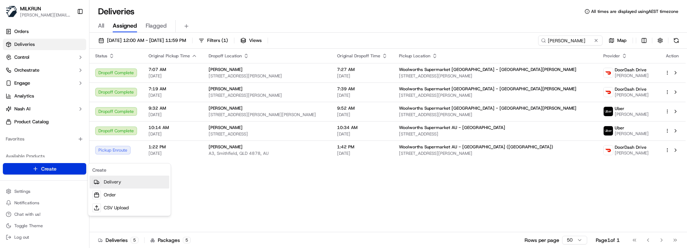
drag, startPoint x: 109, startPoint y: 181, endPoint x: 141, endPoint y: 173, distance: 33.3
click at [110, 181] on link "Delivery" at bounding box center [130, 181] width 80 height 13
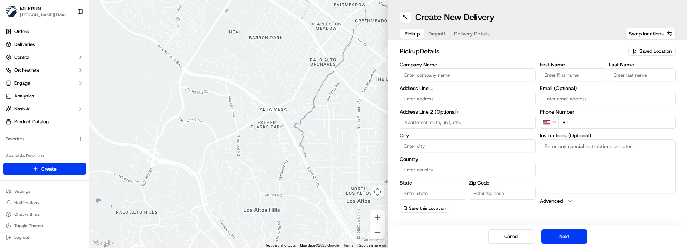
click at [654, 49] on span "Saved Location" at bounding box center [656, 51] width 32 height 6
type input "hawker"
click at [644, 87] on span "Woolworths Hawker (1089)" at bounding box center [640, 89] width 88 height 6
type input "Woolworths Hawker"
type input "1 Hawker Pl"
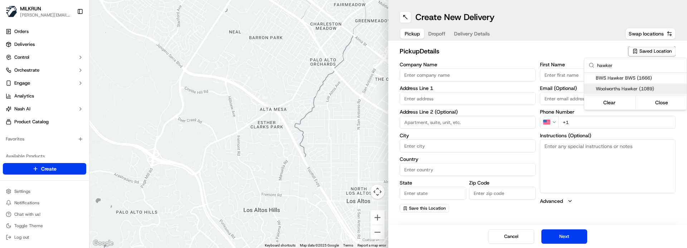
type input "Hawker"
type input "AU"
type input "ACT"
type input "2614"
type input "+61 2 6195 9302"
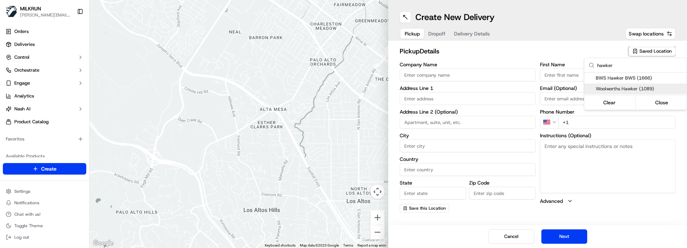
type textarea "This is a Woolworths Metro store. Enter car park off Hawker Place. Notify team …"
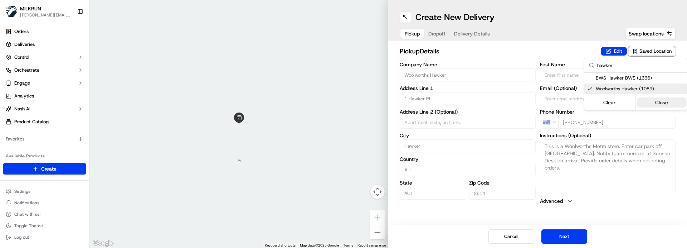
click at [660, 102] on button "Close" at bounding box center [662, 102] width 49 height 10
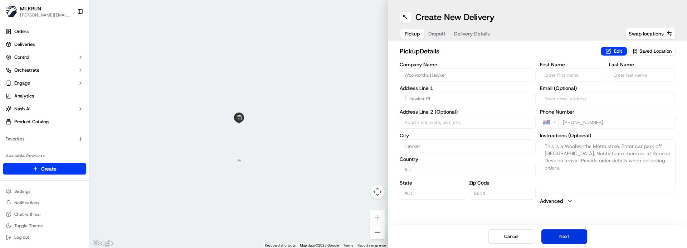
click at [564, 238] on button "Next" at bounding box center [565, 236] width 46 height 14
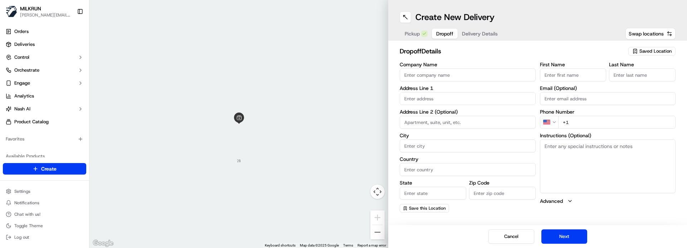
click at [572, 73] on input "First Name" at bounding box center [573, 74] width 67 height 13
type input "David"
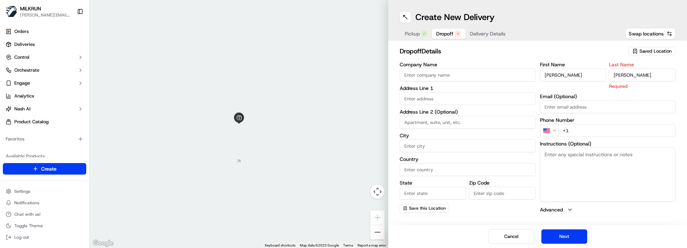
type input "Munson"
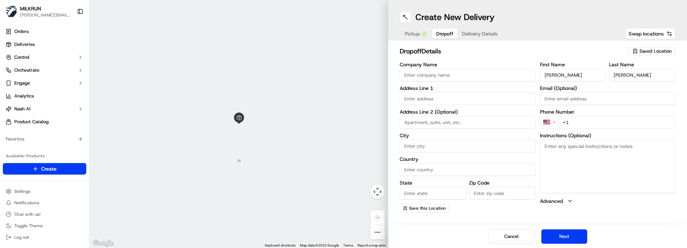
click at [443, 230] on div "Cancel Next" at bounding box center [537, 236] width 299 height 23
click at [422, 99] on input "text" at bounding box center [468, 98] width 136 height 13
paste input "38 Castieau Street, Higgins ACT 2615,"
click at [457, 112] on div "38 Castieau Street, Higgins ACT 2615, Australia" at bounding box center [468, 113] width 132 height 11
type input "38 Castieau St, Higgins ACT 2615, Australia"
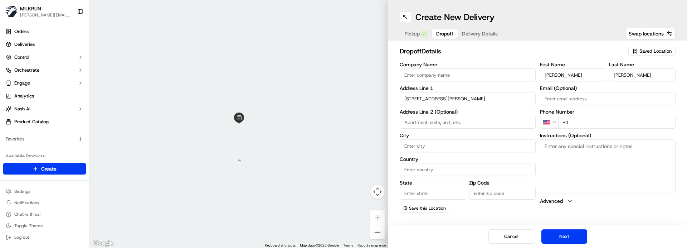
type input "Higgins"
type input "Australia"
type input "ACT"
type input "2615"
type input "38 Castieau Street"
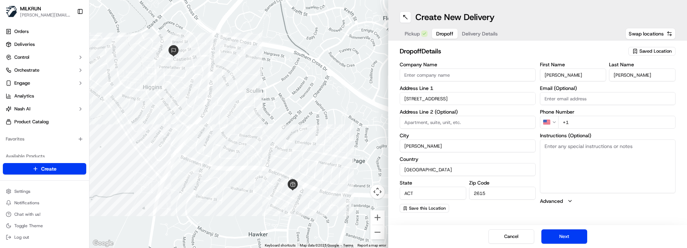
drag, startPoint x: 620, startPoint y: 233, endPoint x: 615, endPoint y: 224, distance: 10.4
click at [620, 233] on div "Cancel Next" at bounding box center [537, 236] width 299 height 23
click at [576, 167] on textarea "Instructions (Optional)" at bounding box center [608, 166] width 136 height 54
paste textarea "Leave at door"
type textarea "Leave at door"
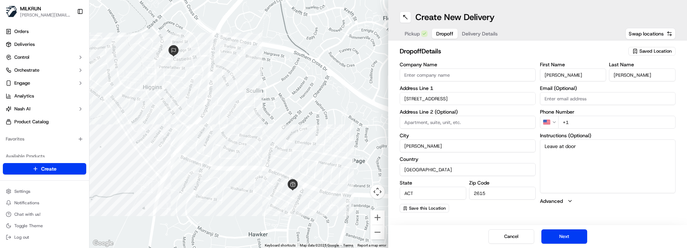
click at [620, 236] on div "Cancel Next" at bounding box center [537, 236] width 299 height 23
click at [565, 124] on input "+1" at bounding box center [618, 122] width 118 height 13
drag, startPoint x: 576, startPoint y: 124, endPoint x: 520, endPoint y: 123, distance: 55.5
click at [520, 123] on div "Company Name Address Line 1 38 Castieau Street Address Line 2 (Optional) City H…" at bounding box center [538, 137] width 276 height 150
paste input "93 703 283"
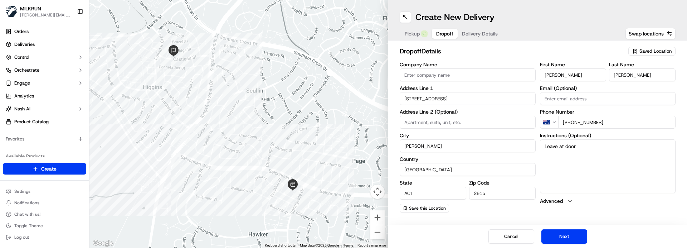
type input "+61 493 703 283"
click at [576, 235] on button "Next" at bounding box center [565, 236] width 46 height 14
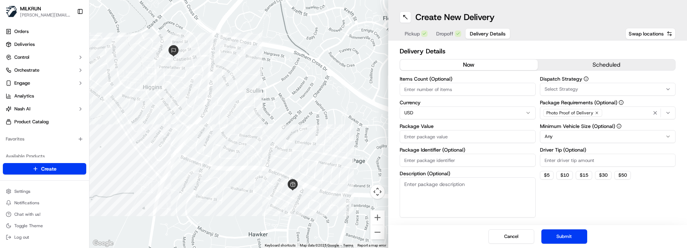
drag, startPoint x: 448, startPoint y: 236, endPoint x: 446, endPoint y: 217, distance: 19.4
click at [448, 236] on div "Cancel Submit" at bounding box center [537, 236] width 299 height 23
click at [417, 86] on input "Items Count (Optional)" at bounding box center [468, 89] width 136 height 13
type input "8"
click at [425, 111] on html "MILKRUN marcellina.berwick@woolworths.co.nz Toggle Sidebar Orders Deliveries Co…" at bounding box center [343, 124] width 687 height 248
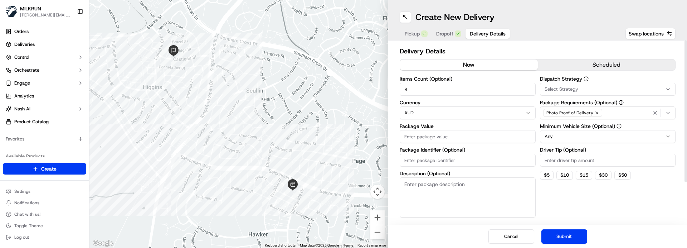
click at [420, 138] on input "Package Value" at bounding box center [468, 136] width 136 height 13
type input "40"
click at [565, 231] on button "Submit" at bounding box center [565, 236] width 46 height 14
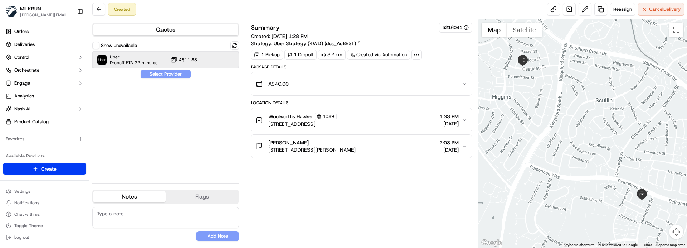
click at [143, 56] on span "Uber" at bounding box center [134, 57] width 48 height 6
click at [158, 71] on button "Assign Provider" at bounding box center [165, 74] width 51 height 9
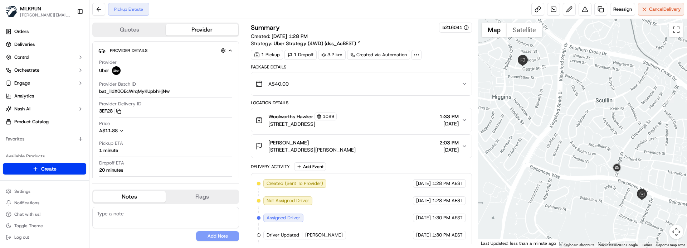
click at [120, 217] on textarea at bounding box center [165, 217] width 147 height 21
paste textarea "Good XXXX Team🌞️ Please can you deliver this order ASAP as the customer has bee…"
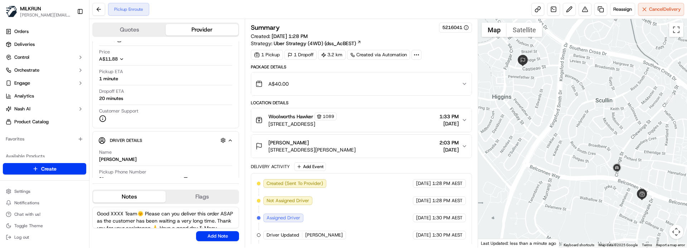
drag, startPoint x: 138, startPoint y: 213, endPoint x: 111, endPoint y: 212, distance: 27.2
click at [111, 212] on textarea "Good XXXX Team🌞️ Please can you deliver this order ASAP as the customer has bee…" at bounding box center [165, 217] width 147 height 21
type textarea "Good Afternoon [PERSON_NAME]🌞️ Please can you deliver this order ASAP as the cu…"
click at [214, 232] on button "Add Note" at bounding box center [217, 236] width 43 height 10
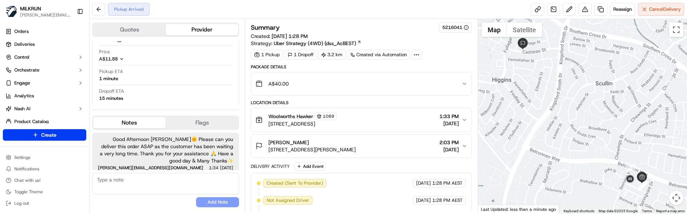
drag, startPoint x: 166, startPoint y: 202, endPoint x: 189, endPoint y: 70, distance: 133.8
click at [168, 198] on div "No results found Add Note" at bounding box center [165, 190] width 147 height 34
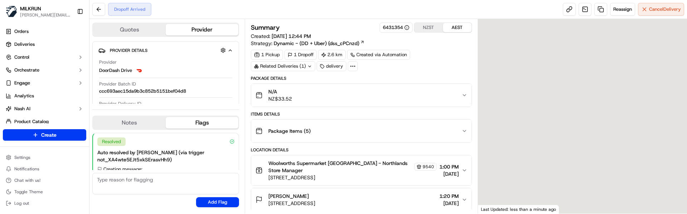
scroll to position [37, 0]
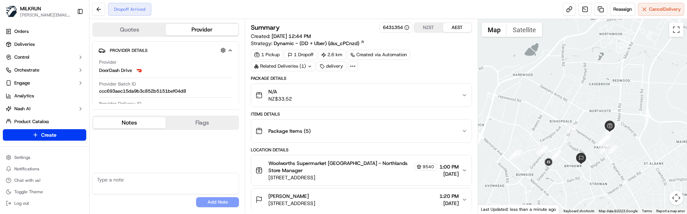
click at [124, 127] on button "Notes" at bounding box center [129, 122] width 73 height 11
click at [142, 184] on textarea at bounding box center [165, 183] width 147 height 21
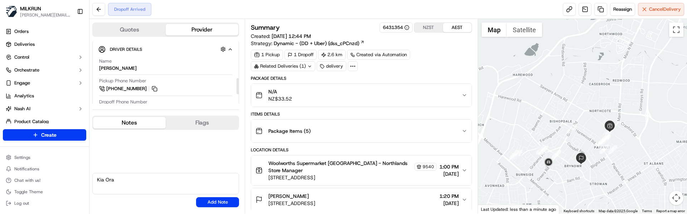
scroll to position [143, 0]
click at [140, 178] on textarea "Kia Ora" at bounding box center [165, 183] width 147 height 21
click at [147, 179] on textarea "Kia [PERSON_NAME]" at bounding box center [165, 183] width 147 height 21
paste textarea "🌞️"
click at [191, 184] on textarea "Kia [PERSON_NAME] 🌞️ Please contact" at bounding box center [165, 183] width 147 height 21
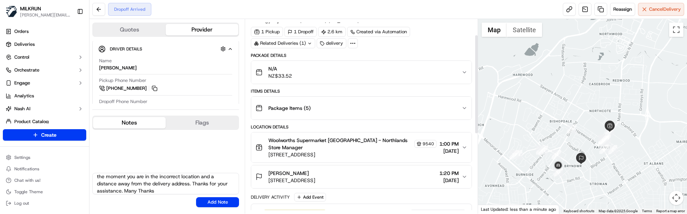
scroll to position [36, 0]
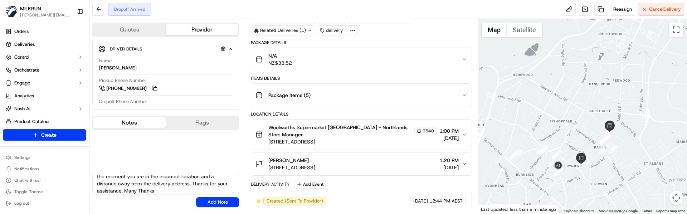
click at [190, 192] on textarea "[PERSON_NAME] 🌞️ Please contact customer on arrival. At the moment you are in t…" at bounding box center [165, 183] width 147 height 21
paste textarea "🙏️"
drag, startPoint x: 194, startPoint y: 179, endPoint x: 207, endPoint y: 180, distance: 13.3
click at [194, 179] on textarea "[PERSON_NAME] 🌞️ Please contact customer on arrival. At the moment you are in t…" at bounding box center [165, 183] width 147 height 21
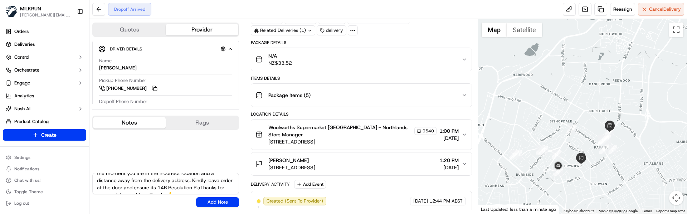
scroll to position [18, 0]
type textarea "[PERSON_NAME] 🌞️ Please contact customer on arrival. At the moment you are in t…"
click at [227, 200] on button "Add Note" at bounding box center [217, 202] width 43 height 10
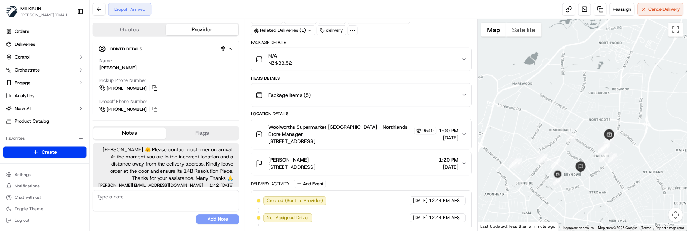
scroll to position [30, 0]
click at [158, 214] on div "No results found Add Note" at bounding box center [165, 207] width 147 height 34
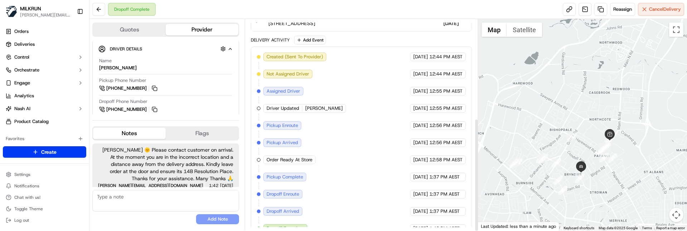
scroll to position [185, 0]
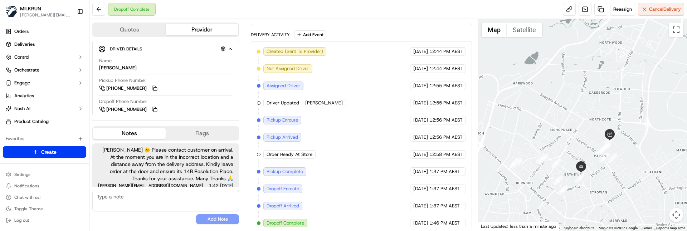
click at [155, 214] on div "No results found Add Note" at bounding box center [165, 207] width 147 height 34
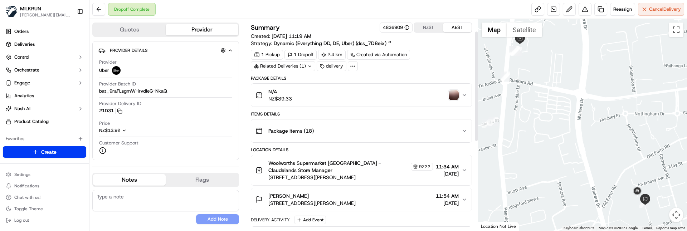
scroll to position [36, 0]
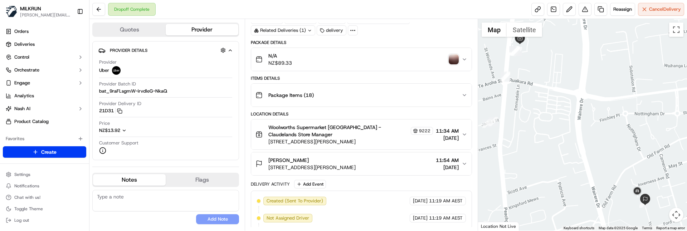
drag, startPoint x: 407, startPoint y: 165, endPoint x: 269, endPoint y: 169, distance: 138.3
click at [269, 169] on div "Chanelle Kiwara [STREET_ADDRESS][PERSON_NAME] 11:54 AM [DATE]" at bounding box center [359, 164] width 206 height 14
copy span "[STREET_ADDRESS][PERSON_NAME]"
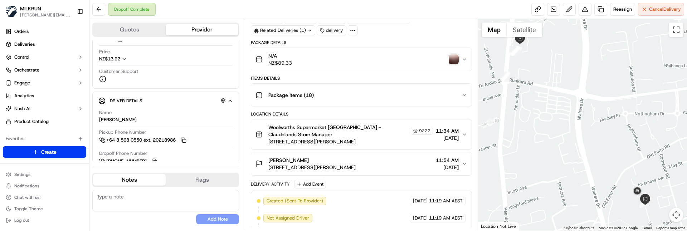
click at [453, 59] on img "button" at bounding box center [454, 59] width 10 height 10
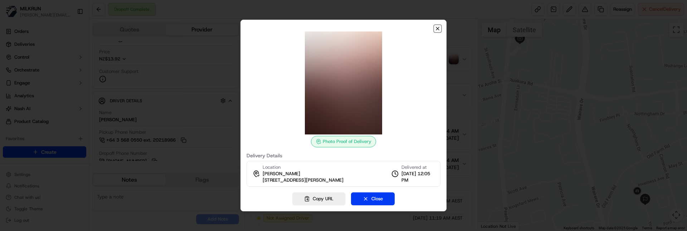
click at [437, 29] on icon "button" at bounding box center [437, 28] width 3 height 3
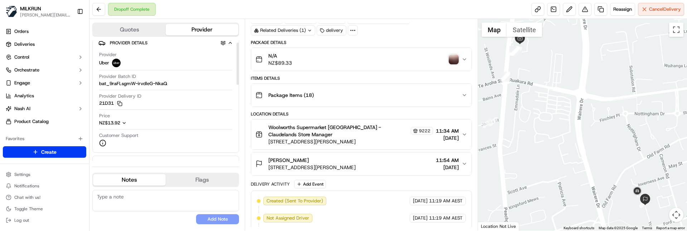
scroll to position [0, 0]
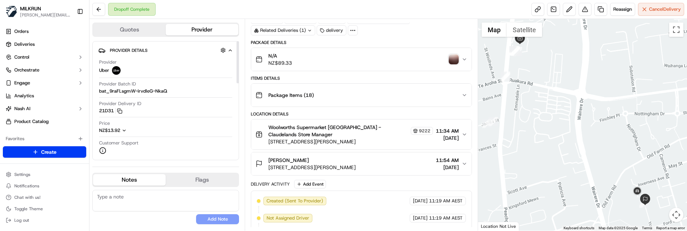
click at [203, 11] on div "Dropoff Complete Reassign Cancel Delivery" at bounding box center [389, 9] width 598 height 19
click at [570, 8] on button at bounding box center [569, 9] width 13 height 13
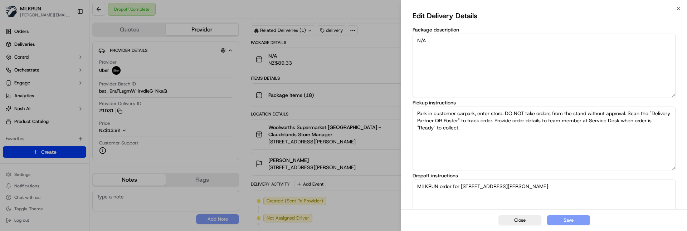
click at [677, 8] on icon "button" at bounding box center [679, 9] width 6 height 6
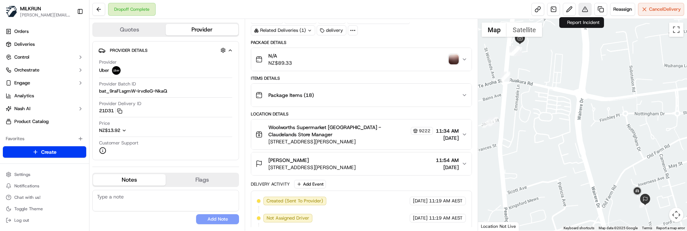
click at [582, 9] on button at bounding box center [585, 9] width 13 height 13
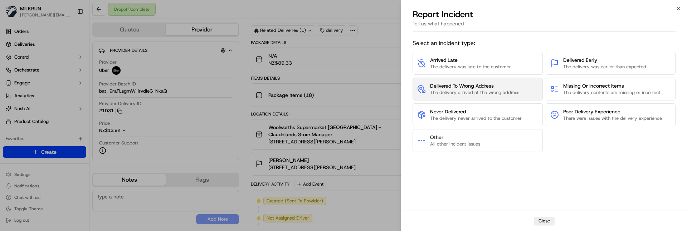
click at [441, 88] on span "Delivered To Wrong Address" at bounding box center [474, 85] width 89 height 7
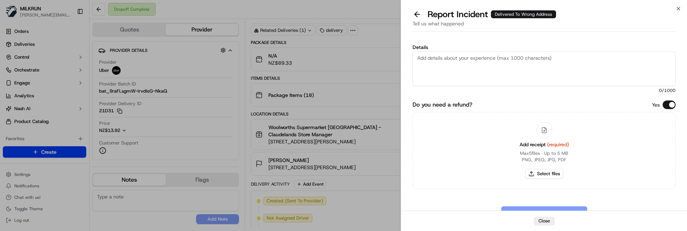
click at [443, 69] on textarea "Details" at bounding box center [544, 68] width 263 height 35
paste textarea "Customer advised did not receive order - NO POD/POD invalid. Delivered to incor…"
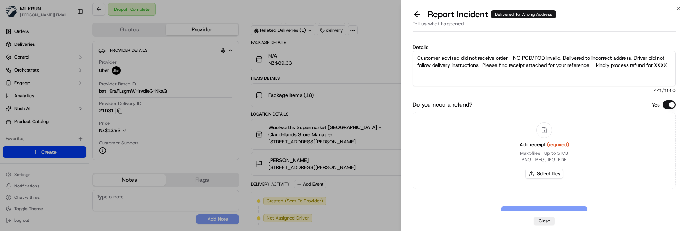
drag, startPoint x: 535, startPoint y: 57, endPoint x: 542, endPoint y: 59, distance: 7.4
click at [551, 57] on textarea "Customer advised did not receive order - NO POD/POD invalid. Delivered to incor…" at bounding box center [544, 68] width 263 height 35
click at [536, 59] on textarea "Customer advised did not receive order - NO POD/POD invalid. Delivered to incor…" at bounding box center [544, 68] width 263 height 35
drag, startPoint x: 653, startPoint y: 64, endPoint x: 641, endPoint y: 65, distance: 12.9
click at [641, 65] on textarea "Customer advised did not receive order - POD invalid. Delivered to incorrect ad…" at bounding box center [544, 68] width 263 height 35
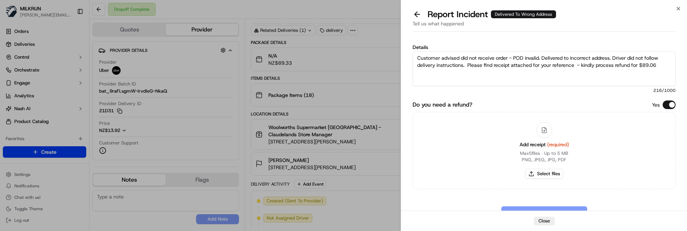
type textarea "Customer advised did not receive order - POD invalid. Delivered to incorrect ad…"
click at [623, 154] on div "Add receipt (required) Max 5 files ∙ Up to 5 MB PNG, JPEG, JPG, PDF Select files" at bounding box center [544, 150] width 263 height 77
click at [548, 171] on button "Select files" at bounding box center [545, 174] width 38 height 10
type input "C:\fakepath\Chanelle Kiwara - MILKRUN Order Receipt.pdf"
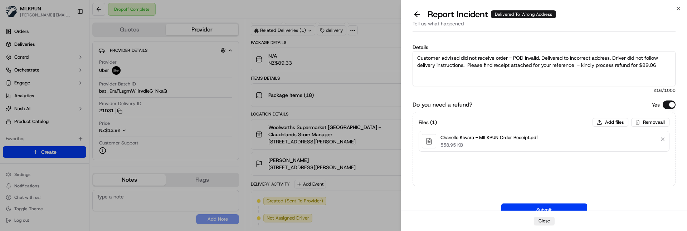
scroll to position [21, 0]
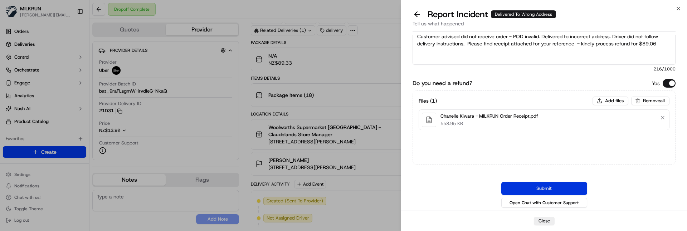
click at [554, 189] on button "Submit" at bounding box center [545, 188] width 86 height 13
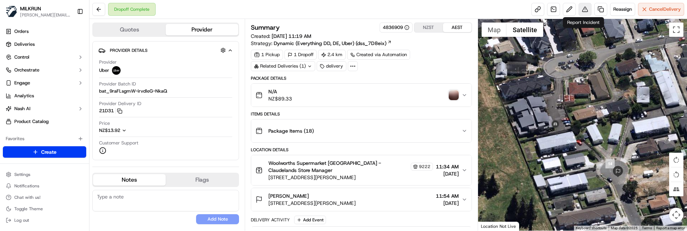
click at [586, 10] on button at bounding box center [585, 9] width 13 height 13
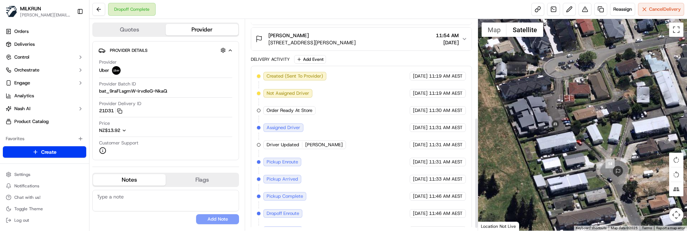
scroll to position [192, 0]
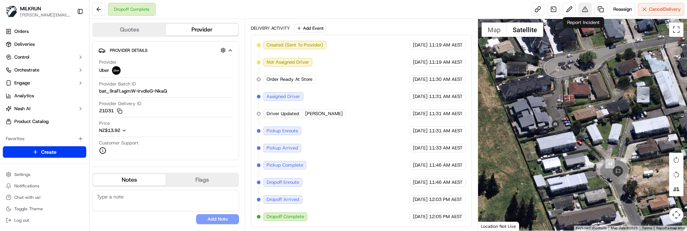
click at [584, 10] on button at bounding box center [585, 9] width 13 height 13
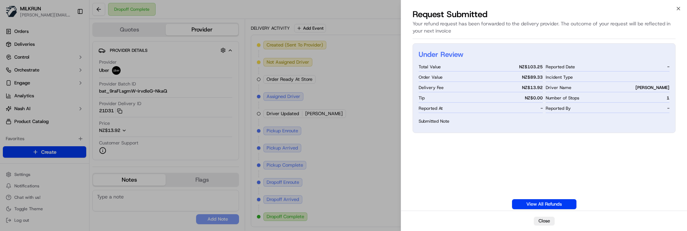
drag, startPoint x: 166, startPoint y: 213, endPoint x: 343, endPoint y: 120, distance: 199.2
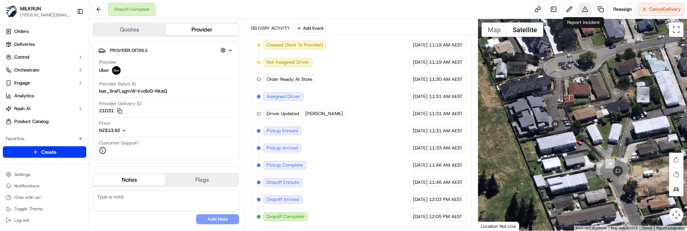
click at [584, 9] on button at bounding box center [585, 9] width 13 height 13
